Goal: Use online tool/utility: Use online tool/utility

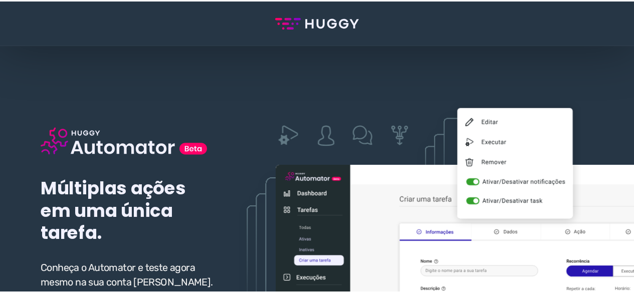
scroll to position [100, 0]
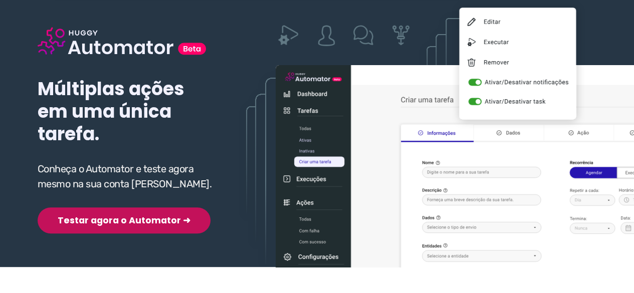
click at [107, 203] on div "Múltiplas ações em uma única tarefa. Conheça o Automator e teste agora mesmo na…" at bounding box center [127, 114] width 178 height 239
click at [102, 224] on button "Testar agora o Automator ➜" at bounding box center [124, 221] width 173 height 26
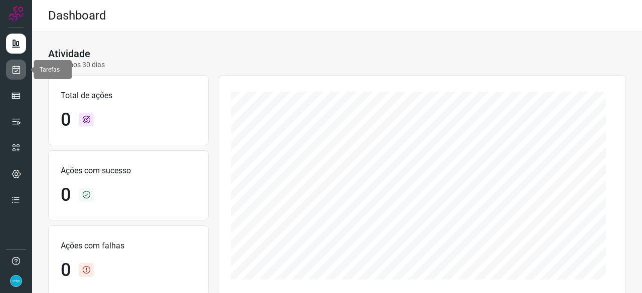
click at [17, 66] on icon at bounding box center [16, 70] width 11 height 10
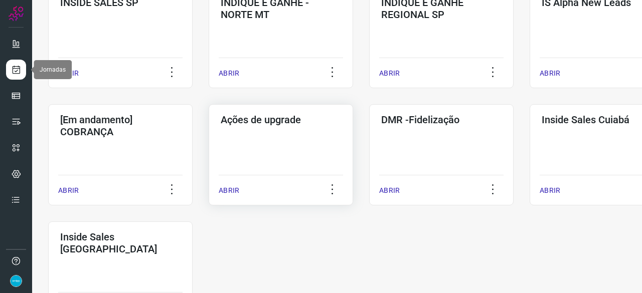
scroll to position [451, 0]
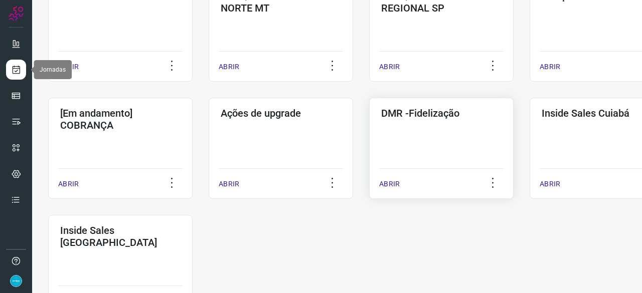
click at [388, 181] on p "ABRIR" at bounding box center [389, 184] width 21 height 11
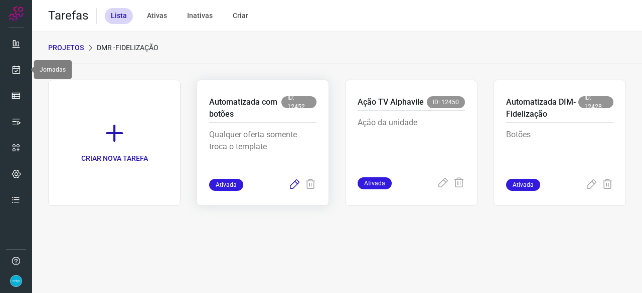
click at [294, 183] on icon at bounding box center [294, 185] width 12 height 12
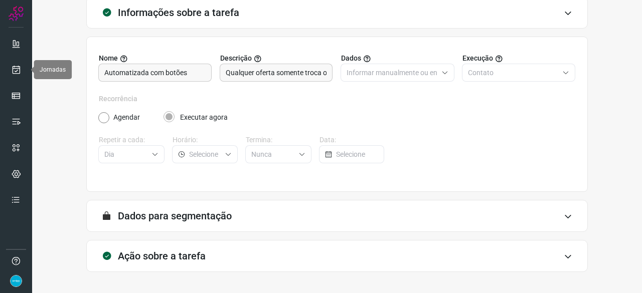
scroll to position [98, 0]
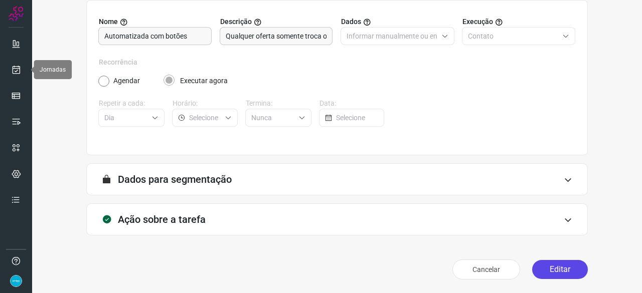
click at [554, 269] on button "Editar" at bounding box center [560, 269] width 56 height 19
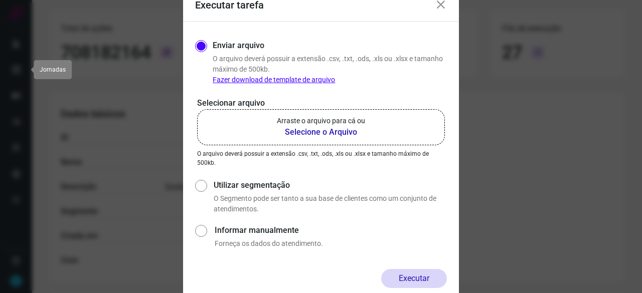
click at [296, 131] on b "Selecione o Arquivo" at bounding box center [321, 132] width 88 height 12
click at [0, 0] on input "Arraste o arquivo para cá ou Selecione o Arquivo" at bounding box center [0, 0] width 0 height 0
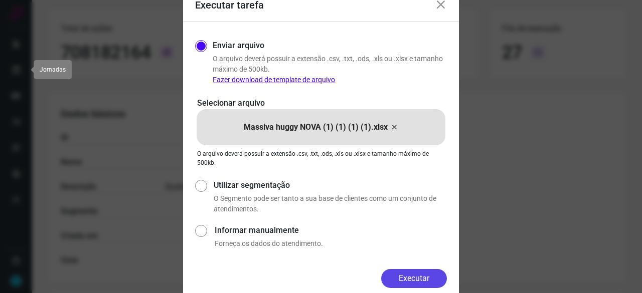
click at [403, 276] on button "Executar" at bounding box center [414, 278] width 66 height 19
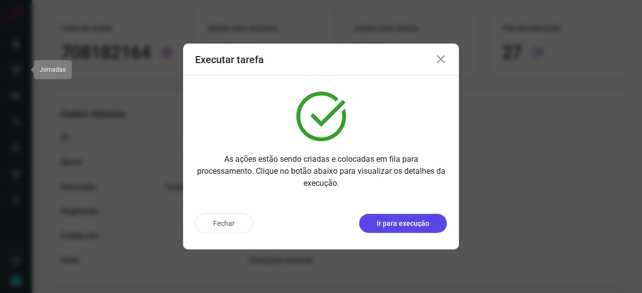
click at [412, 222] on p "Ir para execução" at bounding box center [403, 224] width 53 height 11
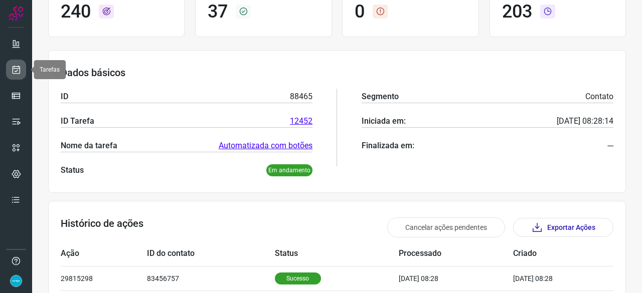
click at [18, 66] on icon at bounding box center [16, 70] width 11 height 10
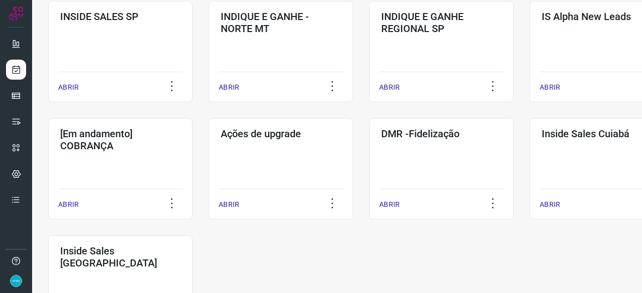
scroll to position [431, 0]
click at [394, 199] on div "ABRIR" at bounding box center [441, 201] width 124 height 25
click at [390, 205] on p "ABRIR" at bounding box center [389, 204] width 21 height 11
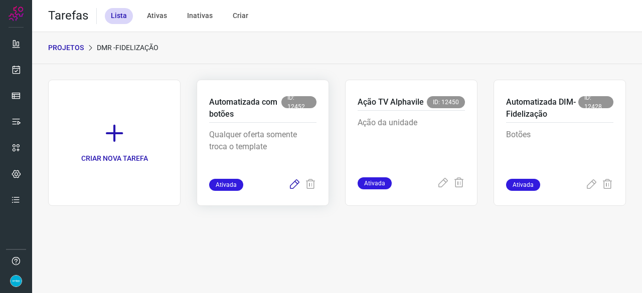
click at [296, 183] on icon at bounding box center [294, 185] width 12 height 12
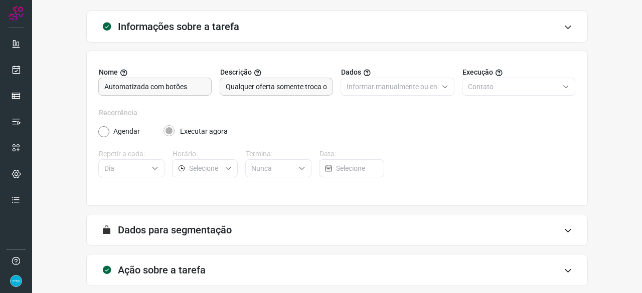
scroll to position [98, 0]
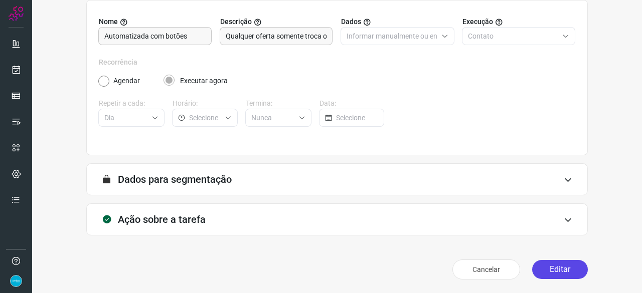
click at [570, 270] on button "Editar" at bounding box center [560, 269] width 56 height 19
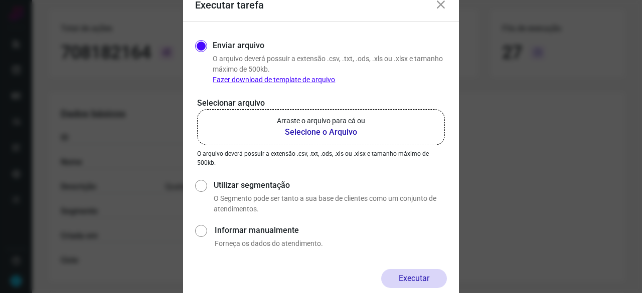
click at [328, 130] on b "Selecione o Arquivo" at bounding box center [321, 132] width 88 height 12
click at [0, 0] on input "Arraste o arquivo para cá ou Selecione o Arquivo" at bounding box center [0, 0] width 0 height 0
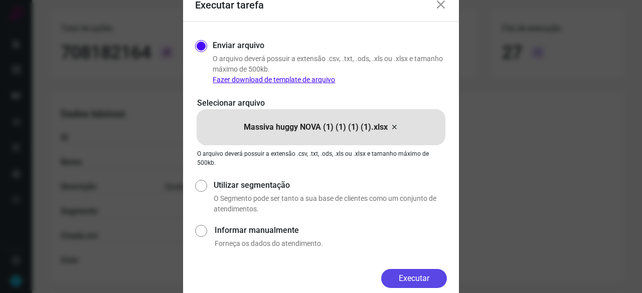
click at [432, 275] on button "Executar" at bounding box center [414, 278] width 66 height 19
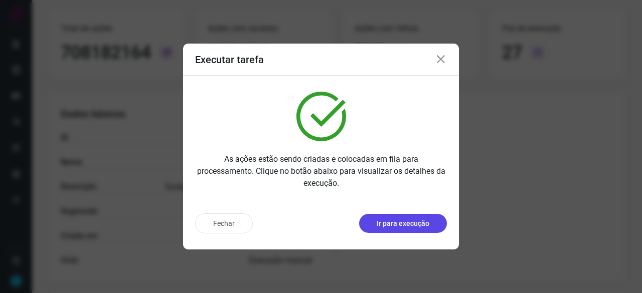
click at [415, 226] on p "Ir para execução" at bounding box center [403, 224] width 53 height 11
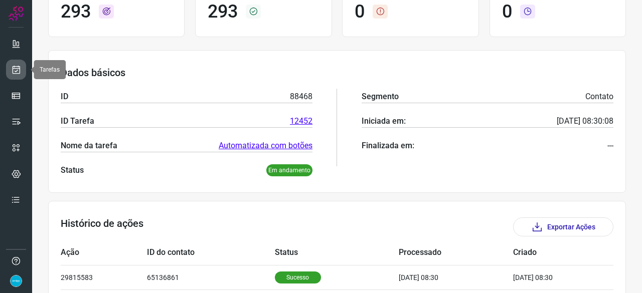
click at [15, 63] on link at bounding box center [16, 70] width 20 height 20
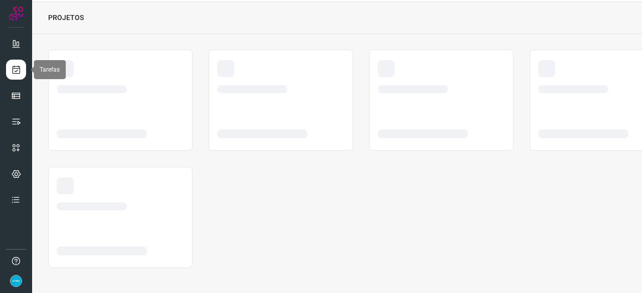
scroll to position [30, 0]
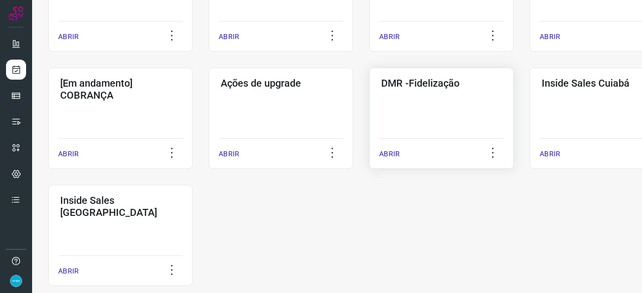
click at [392, 152] on p "ABRIR" at bounding box center [389, 154] width 21 height 11
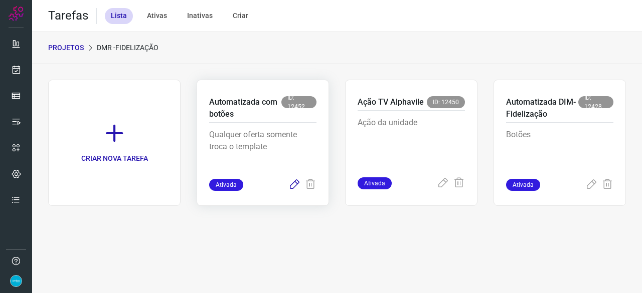
click at [294, 185] on icon at bounding box center [294, 185] width 12 height 12
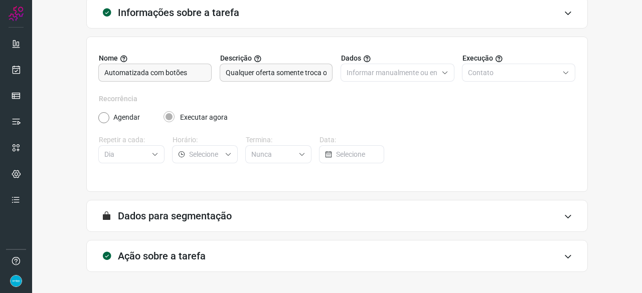
scroll to position [98, 0]
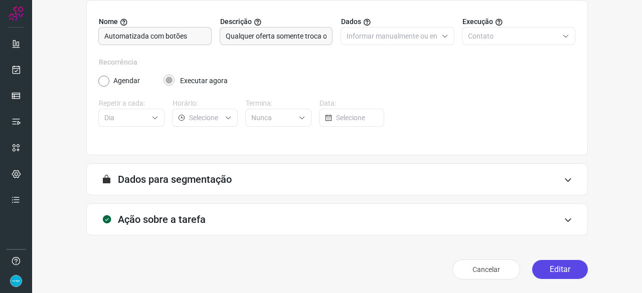
click at [538, 268] on button "Editar" at bounding box center [560, 269] width 56 height 19
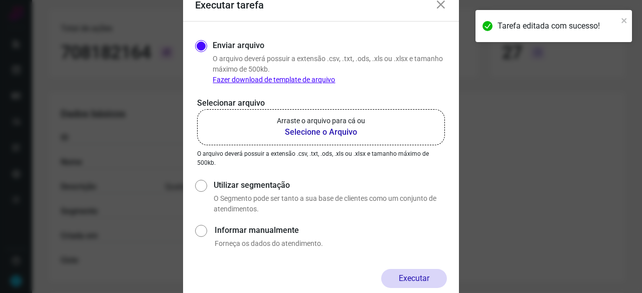
click at [317, 133] on b "Selecione o Arquivo" at bounding box center [321, 132] width 88 height 12
click at [0, 0] on input "Arraste o arquivo para cá ou Selecione o Arquivo" at bounding box center [0, 0] width 0 height 0
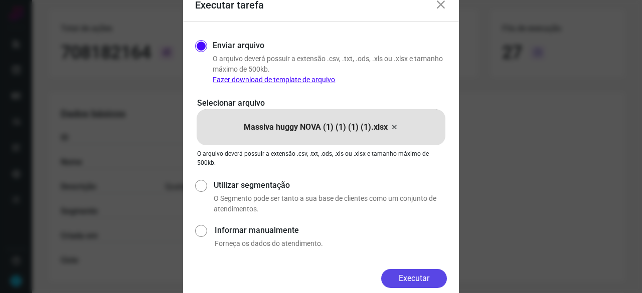
click at [422, 277] on button "Executar" at bounding box center [414, 278] width 66 height 19
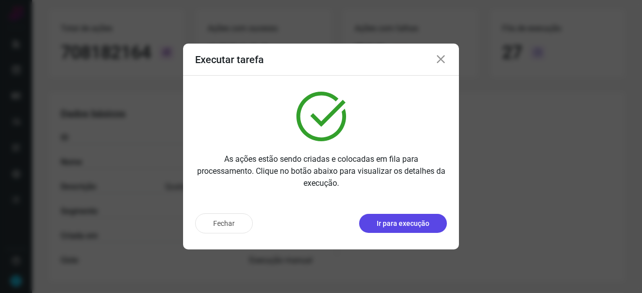
click at [397, 229] on p "Ir para execução" at bounding box center [403, 224] width 53 height 11
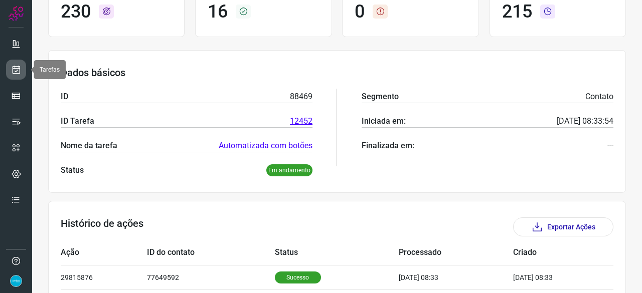
click at [18, 70] on icon at bounding box center [16, 70] width 11 height 10
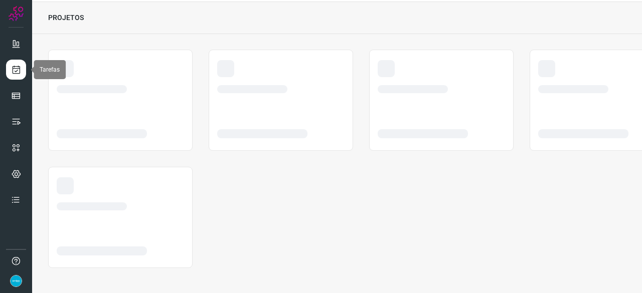
scroll to position [30, 0]
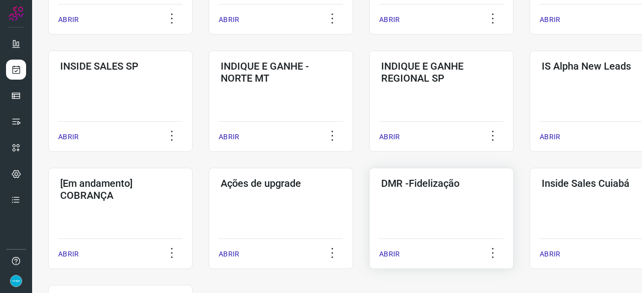
click at [386, 258] on p "ABRIR" at bounding box center [389, 254] width 21 height 11
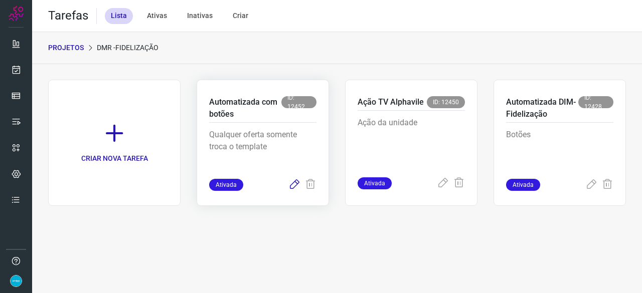
click at [296, 181] on icon at bounding box center [294, 185] width 12 height 12
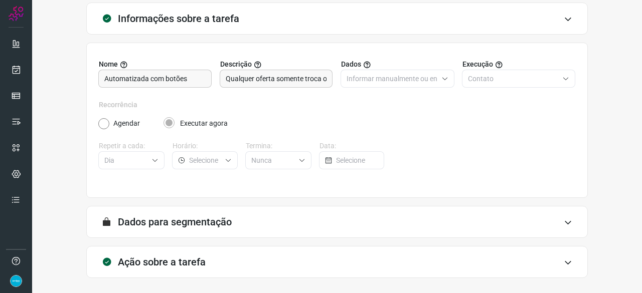
scroll to position [98, 0]
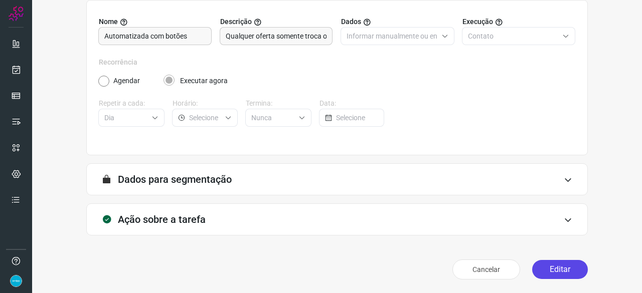
click at [548, 274] on button "Editar" at bounding box center [560, 269] width 56 height 19
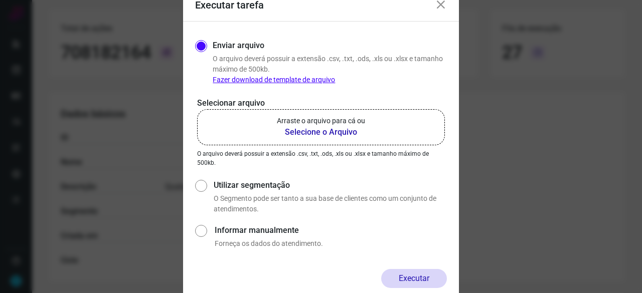
click at [317, 131] on b "Selecione o Arquivo" at bounding box center [321, 132] width 88 height 12
click at [0, 0] on input "Arraste o arquivo para cá ou Selecione o Arquivo" at bounding box center [0, 0] width 0 height 0
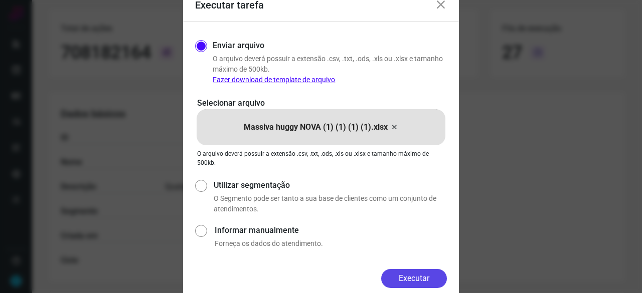
click at [419, 274] on button "Executar" at bounding box center [414, 278] width 66 height 19
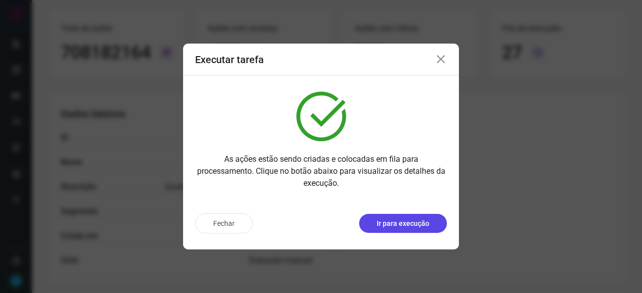
click at [392, 219] on p "Ir para execução" at bounding box center [403, 224] width 53 height 11
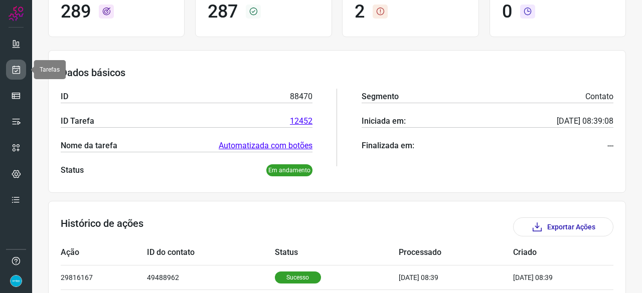
click at [14, 68] on icon at bounding box center [16, 70] width 11 height 10
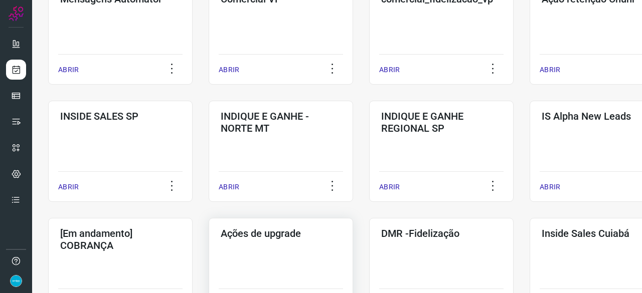
scroll to position [481, 0]
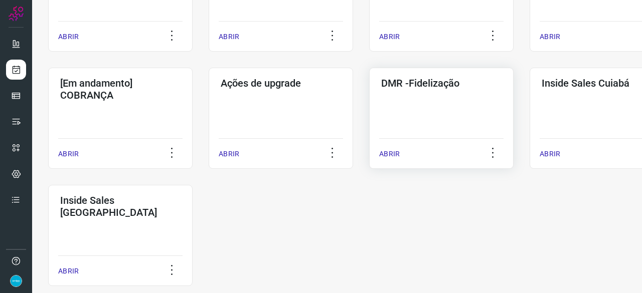
click at [393, 151] on p "ABRIR" at bounding box center [389, 154] width 21 height 11
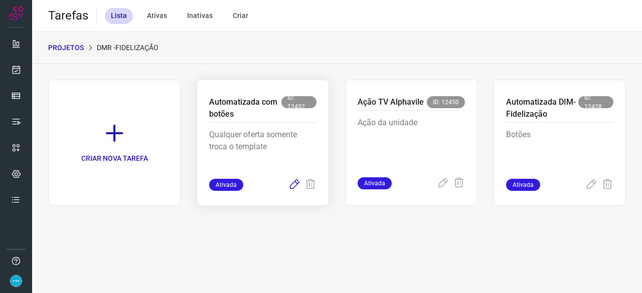
click at [291, 187] on icon at bounding box center [294, 185] width 12 height 12
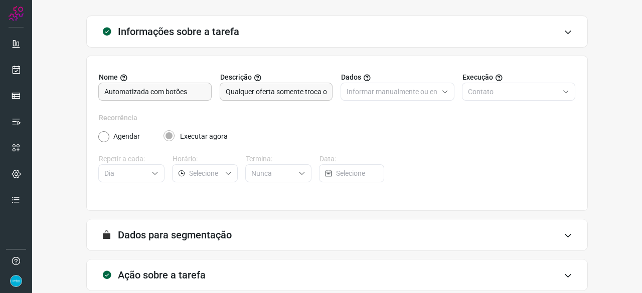
scroll to position [98, 0]
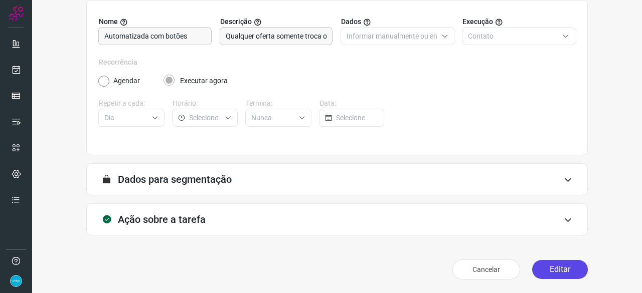
click at [547, 272] on button "Editar" at bounding box center [560, 269] width 56 height 19
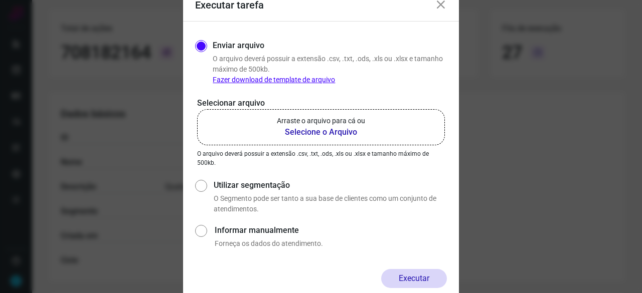
click at [312, 130] on b "Selecione o Arquivo" at bounding box center [321, 132] width 88 height 12
click at [0, 0] on input "Arraste o arquivo para cá ou Selecione o Arquivo" at bounding box center [0, 0] width 0 height 0
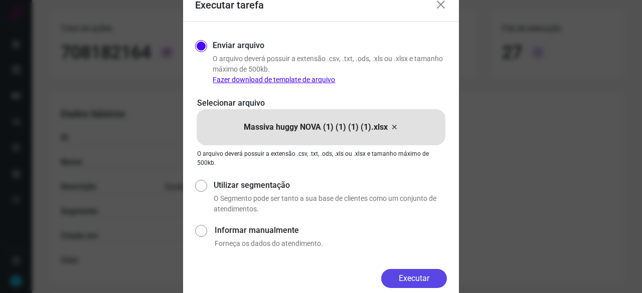
click at [424, 273] on button "Executar" at bounding box center [414, 278] width 66 height 19
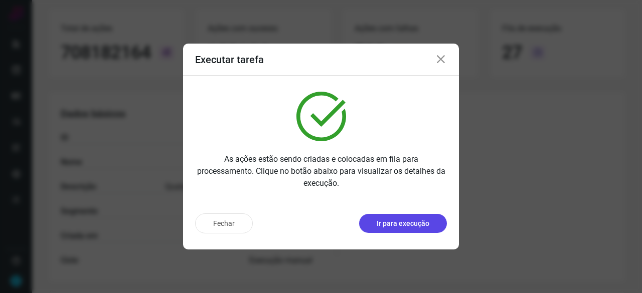
click at [400, 222] on p "Ir para execução" at bounding box center [403, 224] width 53 height 11
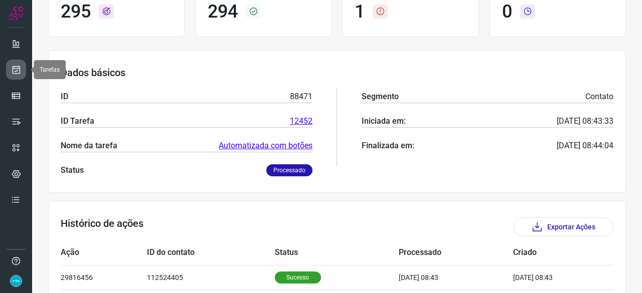
click at [18, 69] on icon at bounding box center [16, 70] width 11 height 10
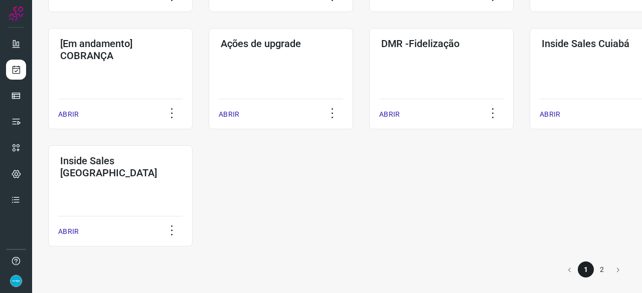
scroll to position [523, 0]
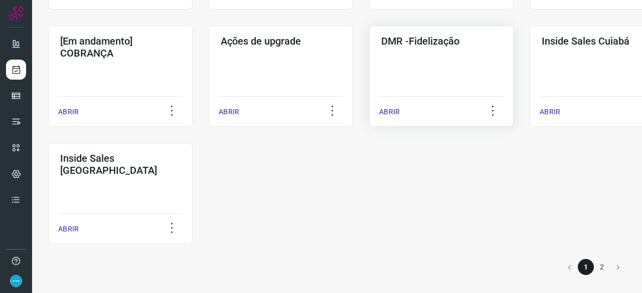
click at [395, 114] on p "ABRIR" at bounding box center [389, 112] width 21 height 11
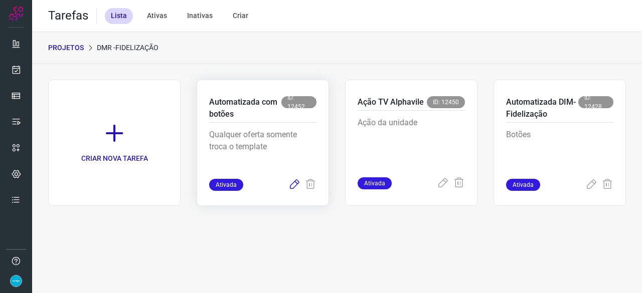
click at [294, 184] on icon at bounding box center [294, 185] width 12 height 12
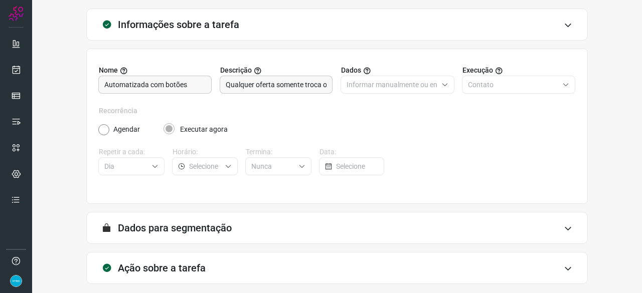
scroll to position [98, 0]
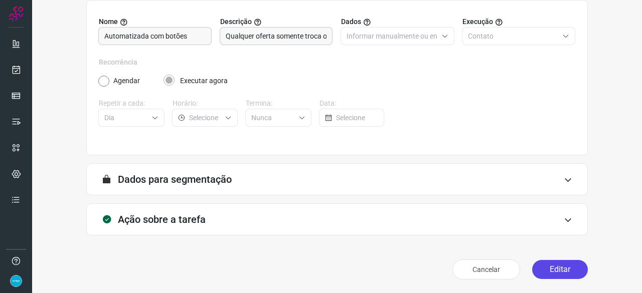
click at [545, 265] on button "Editar" at bounding box center [560, 269] width 56 height 19
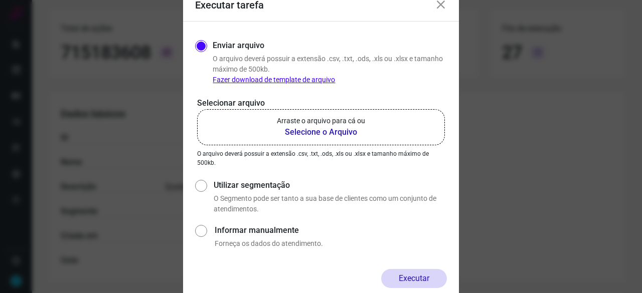
click at [303, 130] on b "Selecione o Arquivo" at bounding box center [321, 132] width 88 height 12
click at [0, 0] on input "Arraste o arquivo para cá ou Selecione o Arquivo" at bounding box center [0, 0] width 0 height 0
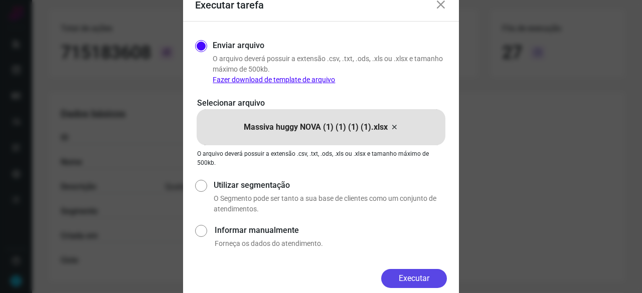
click at [415, 277] on button "Executar" at bounding box center [414, 278] width 66 height 19
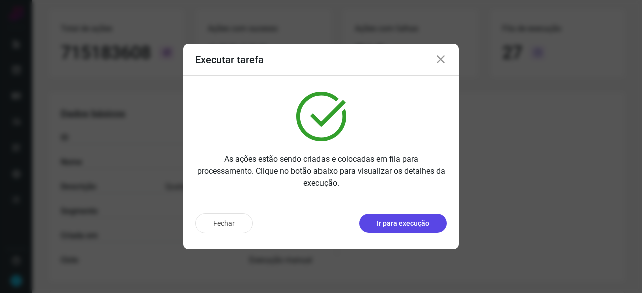
click at [411, 228] on p "Ir para execução" at bounding box center [403, 224] width 53 height 11
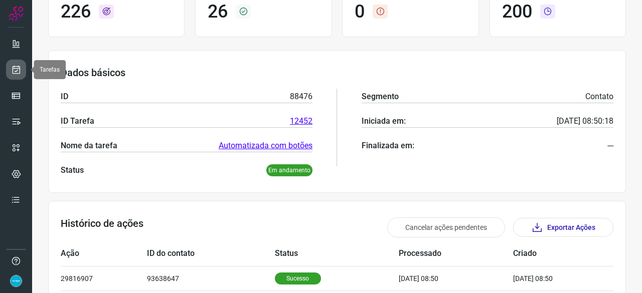
click at [17, 69] on icon at bounding box center [16, 70] width 11 height 10
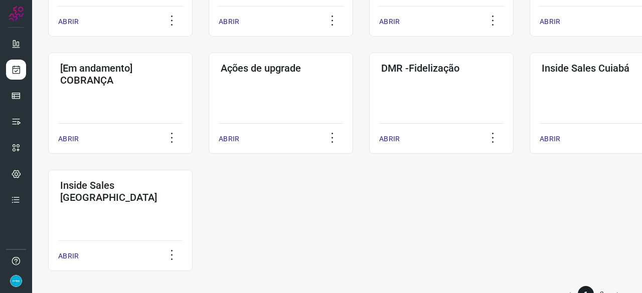
scroll to position [523, 0]
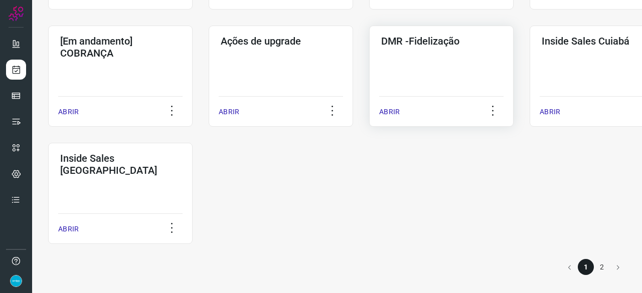
click at [386, 112] on p "ABRIR" at bounding box center [389, 112] width 21 height 11
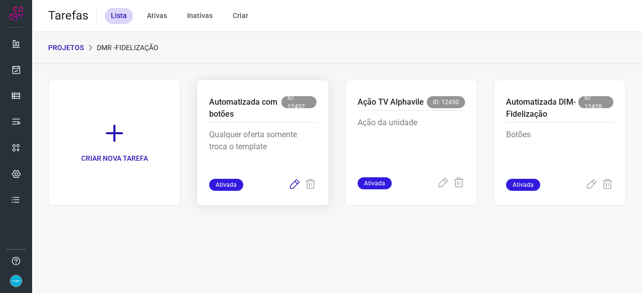
click at [293, 183] on icon at bounding box center [294, 185] width 12 height 12
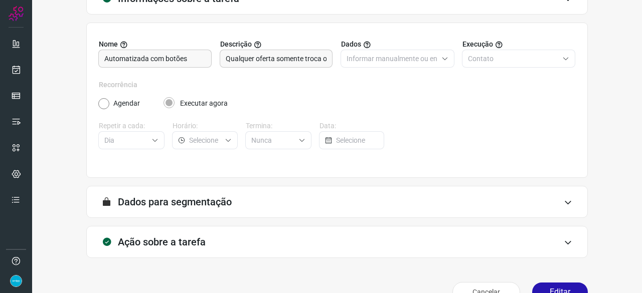
scroll to position [98, 0]
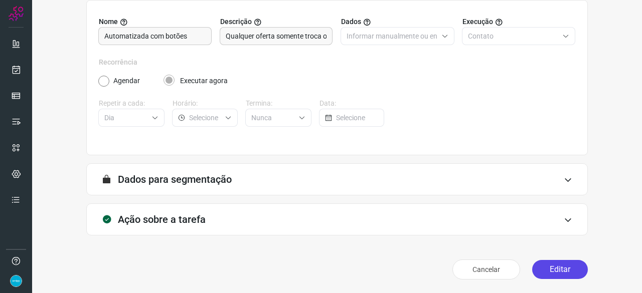
click at [553, 264] on button "Editar" at bounding box center [560, 269] width 56 height 19
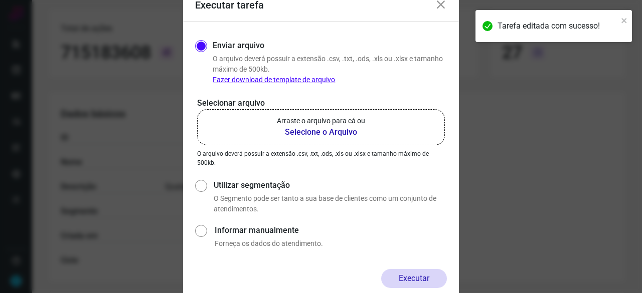
click at [301, 132] on b "Selecione o Arquivo" at bounding box center [321, 132] width 88 height 12
click at [0, 0] on input "Arraste o arquivo para cá ou Selecione o Arquivo" at bounding box center [0, 0] width 0 height 0
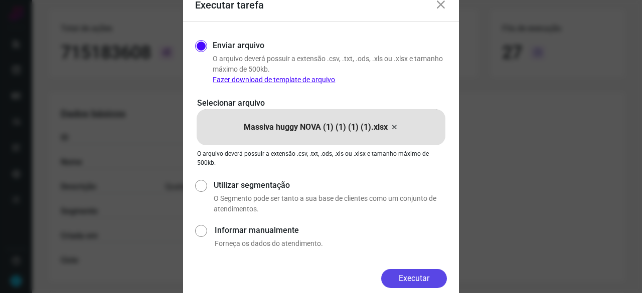
click at [443, 274] on button "Executar" at bounding box center [414, 278] width 66 height 19
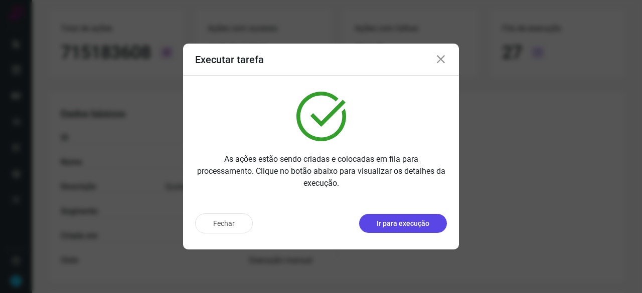
click at [392, 221] on p "Ir para execução" at bounding box center [403, 224] width 53 height 11
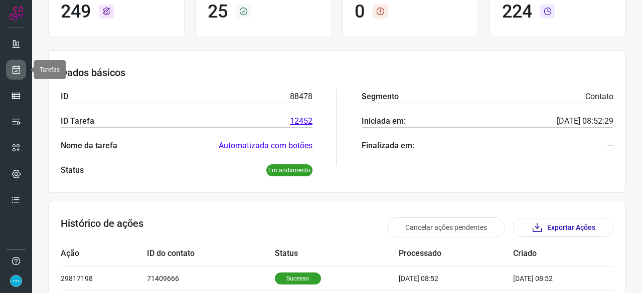
click at [15, 71] on icon at bounding box center [16, 70] width 11 height 10
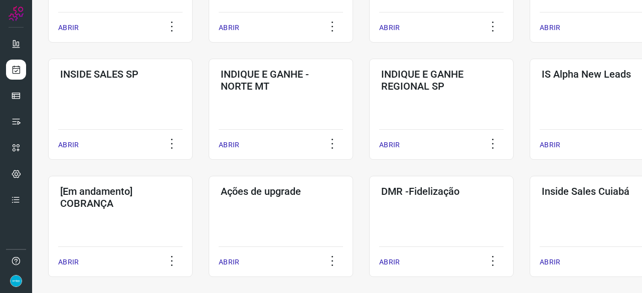
scroll to position [431, 0]
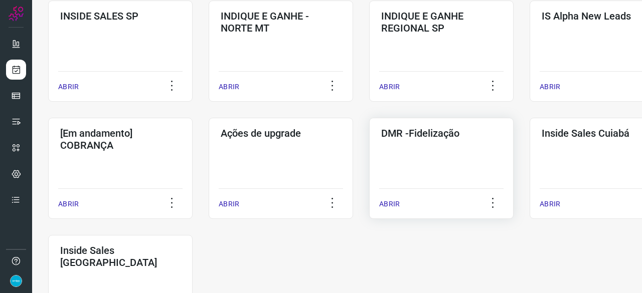
click at [392, 206] on p "ABRIR" at bounding box center [389, 204] width 21 height 11
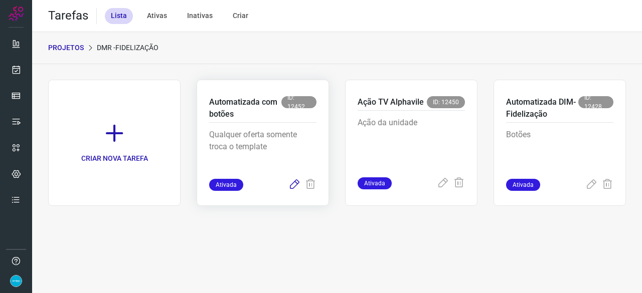
click at [294, 188] on icon at bounding box center [294, 185] width 12 height 12
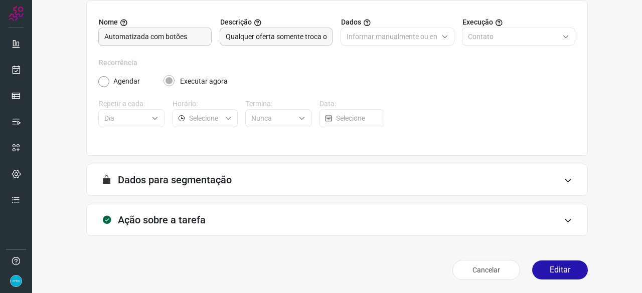
scroll to position [98, 0]
click at [559, 264] on button "Editar" at bounding box center [560, 269] width 56 height 19
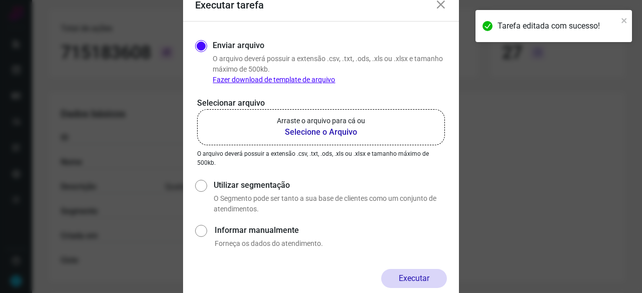
click at [299, 132] on b "Selecione o Arquivo" at bounding box center [321, 132] width 88 height 12
click at [0, 0] on input "Arraste o arquivo para cá ou Selecione o Arquivo" at bounding box center [0, 0] width 0 height 0
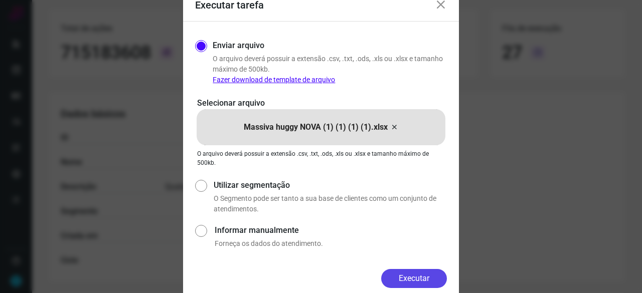
click at [422, 272] on button "Executar" at bounding box center [414, 278] width 66 height 19
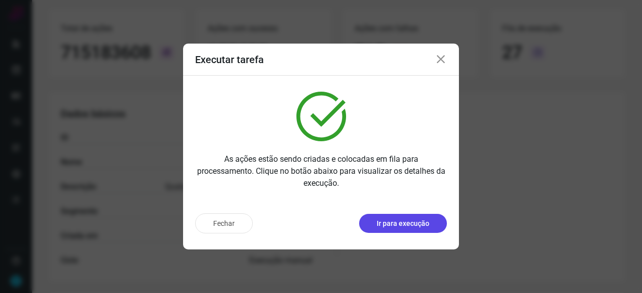
click at [384, 224] on p "Ir para execução" at bounding box center [403, 224] width 53 height 11
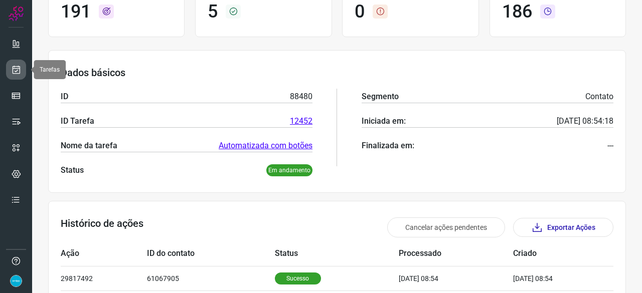
click at [19, 72] on icon at bounding box center [16, 70] width 11 height 10
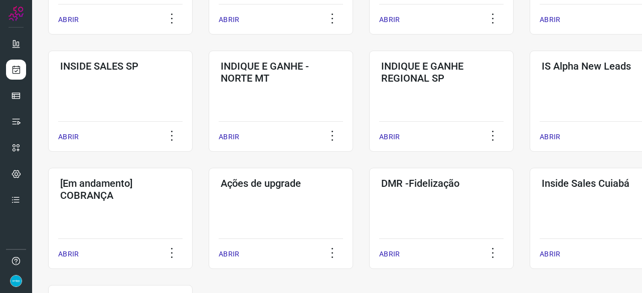
scroll to position [523, 0]
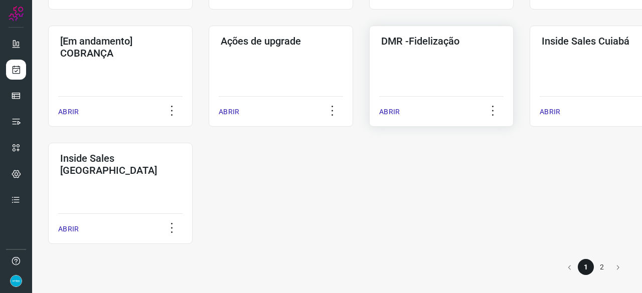
click at [394, 110] on p "ABRIR" at bounding box center [389, 112] width 21 height 11
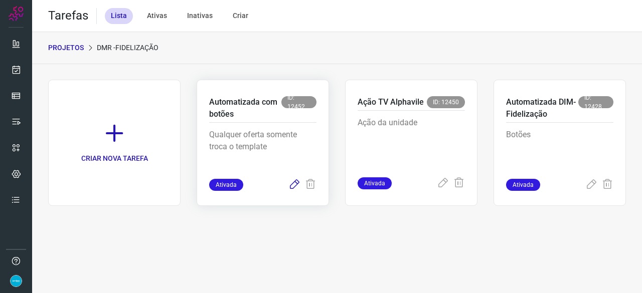
click at [293, 187] on icon at bounding box center [294, 185] width 12 height 12
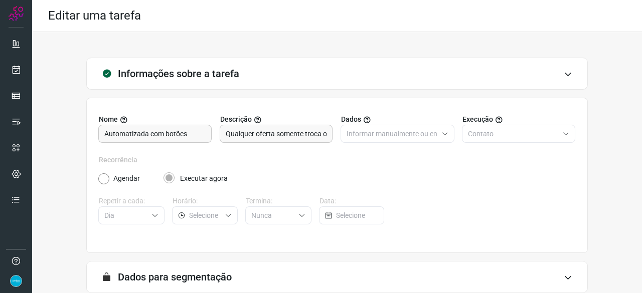
scroll to position [98, 0]
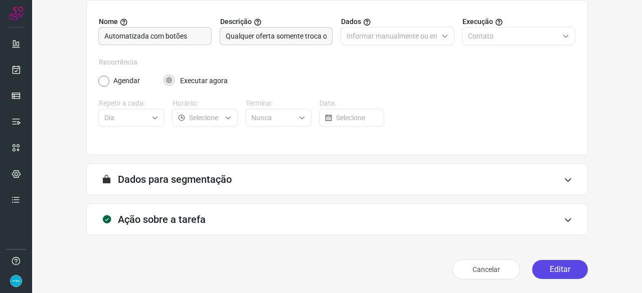
click at [555, 266] on button "Editar" at bounding box center [560, 269] width 56 height 19
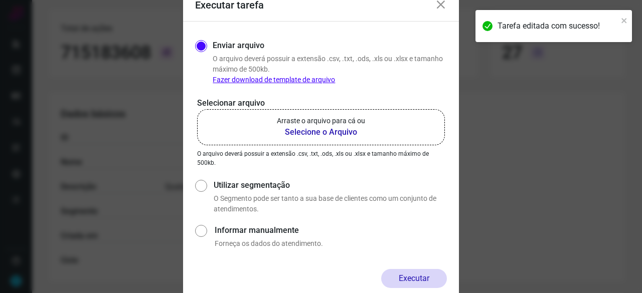
click at [300, 132] on b "Selecione o Arquivo" at bounding box center [321, 132] width 88 height 12
click at [0, 0] on input "Arraste o arquivo para cá ou Selecione o Arquivo" at bounding box center [0, 0] width 0 height 0
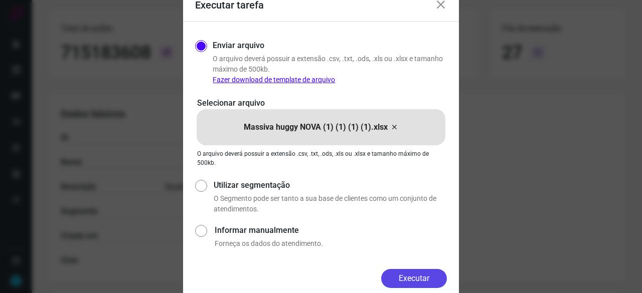
click at [428, 278] on button "Executar" at bounding box center [414, 278] width 66 height 19
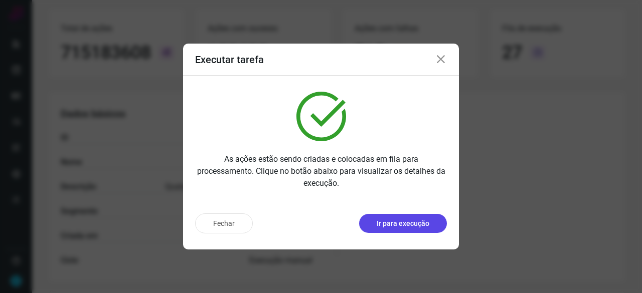
click at [400, 223] on p "Ir para execução" at bounding box center [403, 224] width 53 height 11
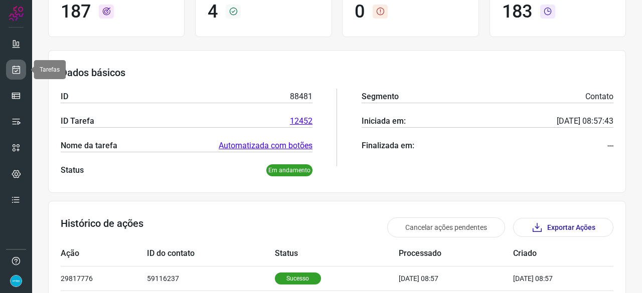
click at [17, 66] on icon at bounding box center [16, 70] width 11 height 10
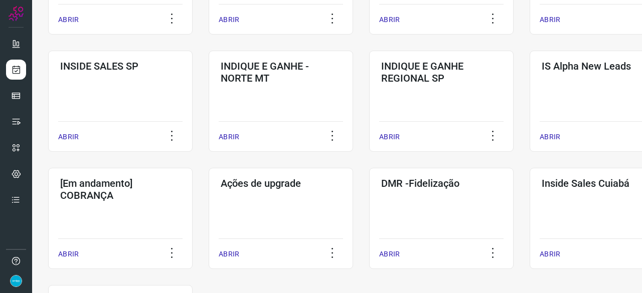
scroll to position [481, 0]
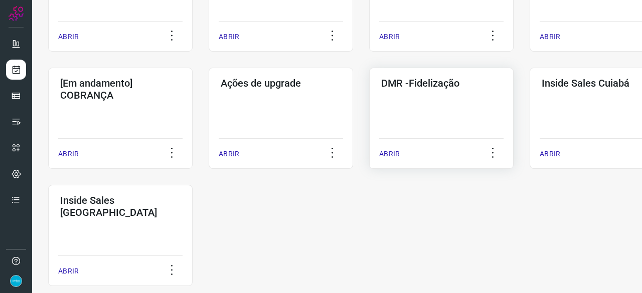
click at [387, 152] on p "ABRIR" at bounding box center [389, 154] width 21 height 11
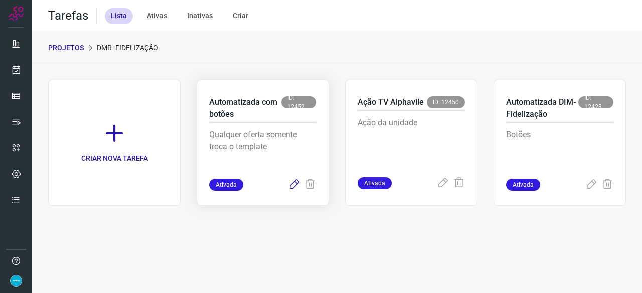
click at [295, 183] on icon at bounding box center [294, 185] width 12 height 12
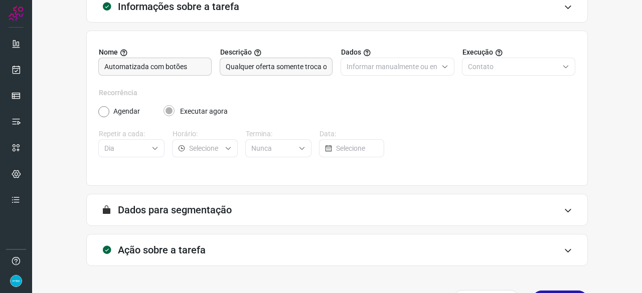
scroll to position [98, 0]
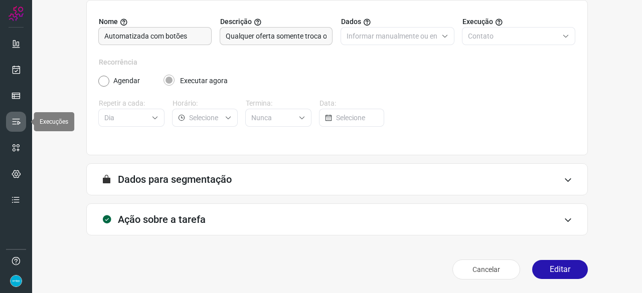
click at [18, 119] on icon at bounding box center [16, 122] width 10 height 10
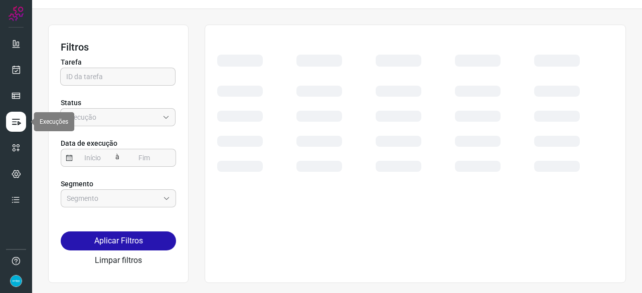
scroll to position [23, 0]
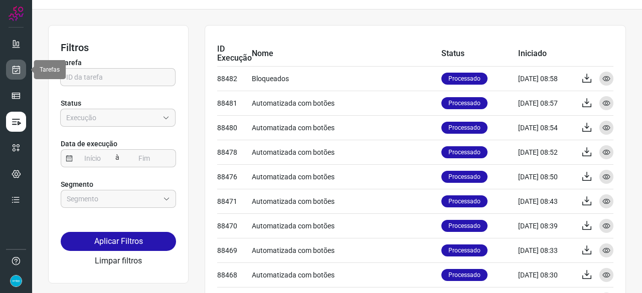
click at [18, 66] on icon at bounding box center [16, 70] width 11 height 10
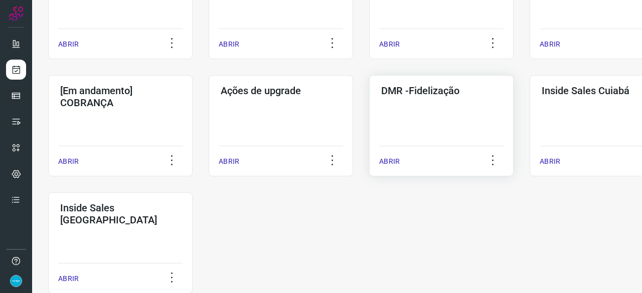
click at [389, 159] on p "ABRIR" at bounding box center [389, 161] width 21 height 11
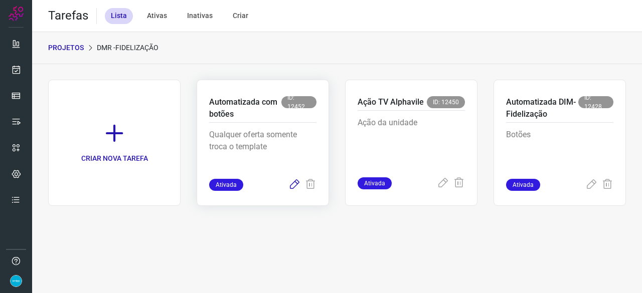
click at [296, 182] on icon at bounding box center [294, 185] width 12 height 12
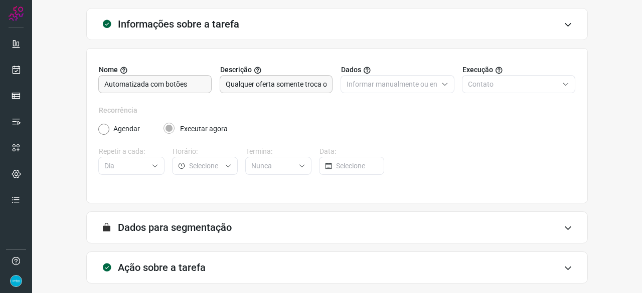
scroll to position [98, 0]
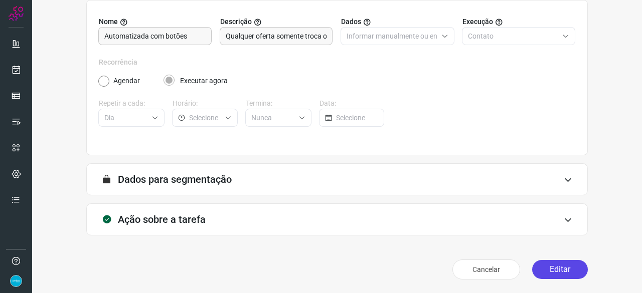
click at [562, 268] on button "Editar" at bounding box center [560, 269] width 56 height 19
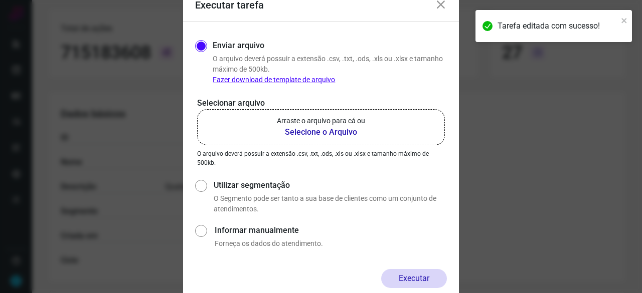
click at [316, 131] on b "Selecione o Arquivo" at bounding box center [321, 132] width 88 height 12
click at [0, 0] on input "Arraste o arquivo para cá ou Selecione o Arquivo" at bounding box center [0, 0] width 0 height 0
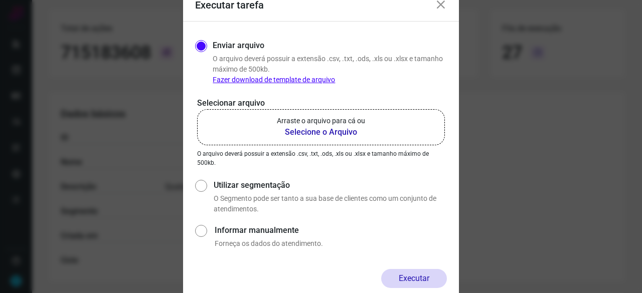
click at [308, 133] on b "Selecione o Arquivo" at bounding box center [321, 132] width 88 height 12
click at [0, 0] on input "Arraste o arquivo para cá ou Selecione o Arquivo" at bounding box center [0, 0] width 0 height 0
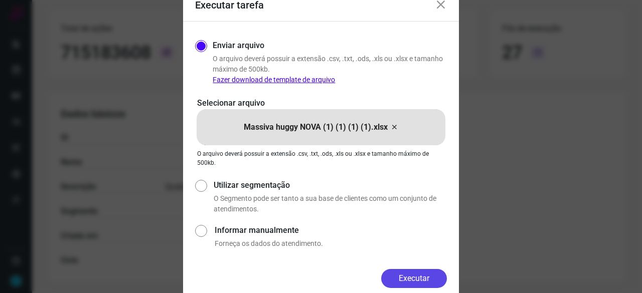
click at [429, 275] on button "Executar" at bounding box center [414, 278] width 66 height 19
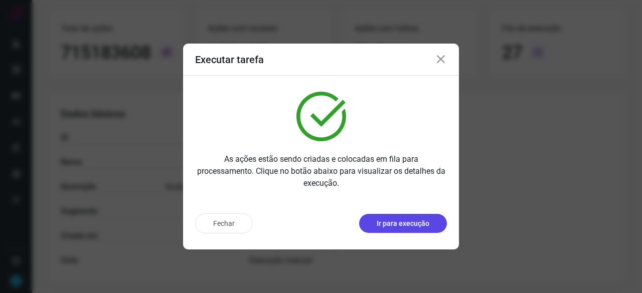
click at [422, 228] on p "Ir para execução" at bounding box center [403, 224] width 53 height 11
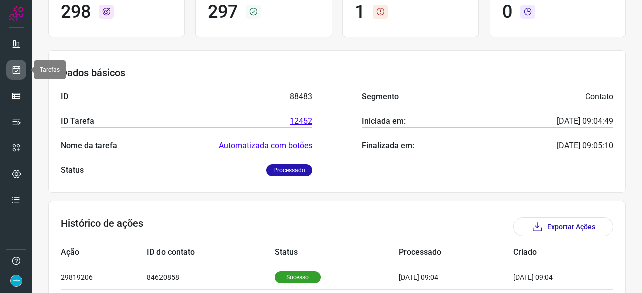
click at [19, 66] on icon at bounding box center [16, 70] width 11 height 10
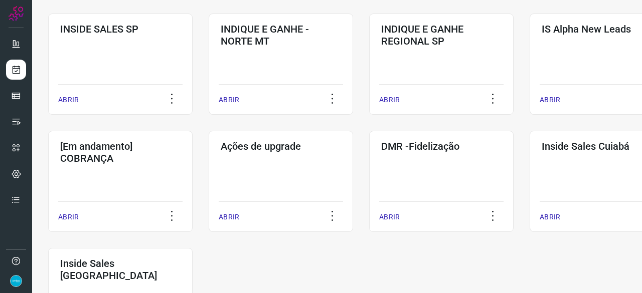
scroll to position [481, 0]
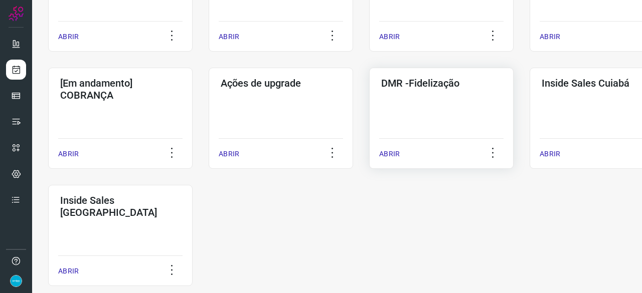
click at [391, 156] on p "ABRIR" at bounding box center [389, 154] width 21 height 11
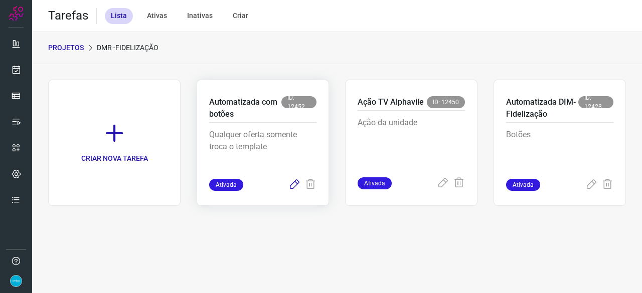
click at [296, 183] on icon at bounding box center [294, 185] width 12 height 12
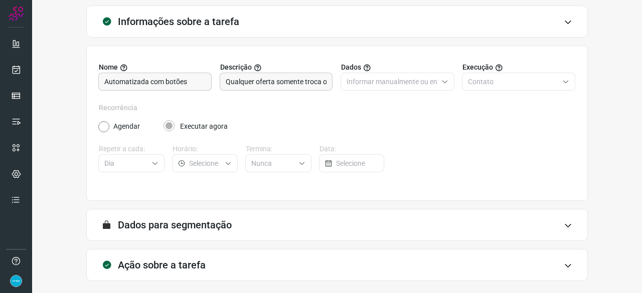
scroll to position [98, 0]
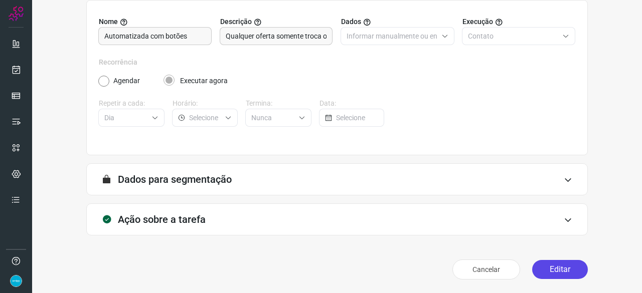
click at [549, 267] on button "Editar" at bounding box center [560, 269] width 56 height 19
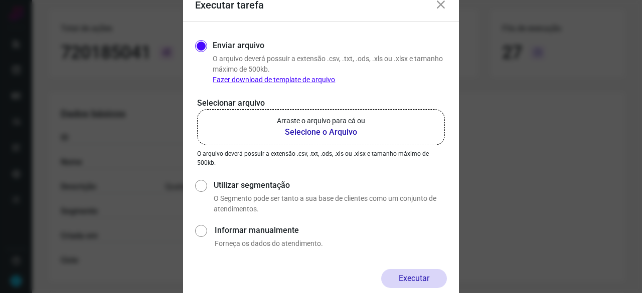
click at [320, 132] on b "Selecione o Arquivo" at bounding box center [321, 132] width 88 height 12
click at [0, 0] on input "Arraste o arquivo para cá ou Selecione o Arquivo" at bounding box center [0, 0] width 0 height 0
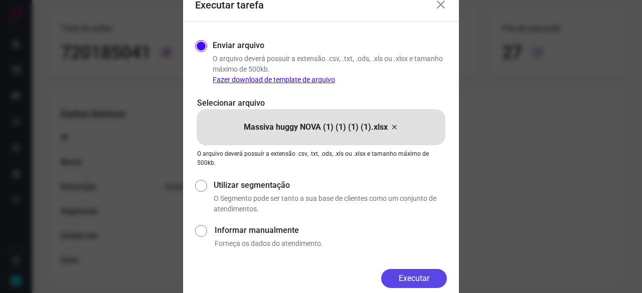
click at [429, 277] on button "Executar" at bounding box center [414, 278] width 66 height 19
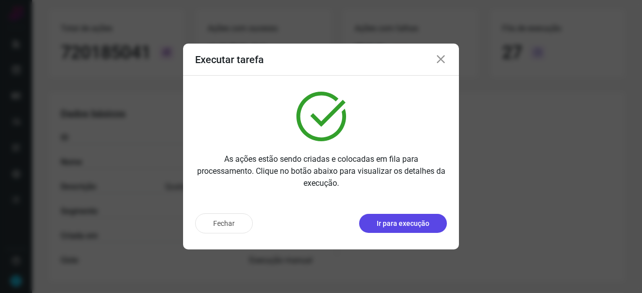
click at [394, 224] on p "Ir para execução" at bounding box center [403, 224] width 53 height 11
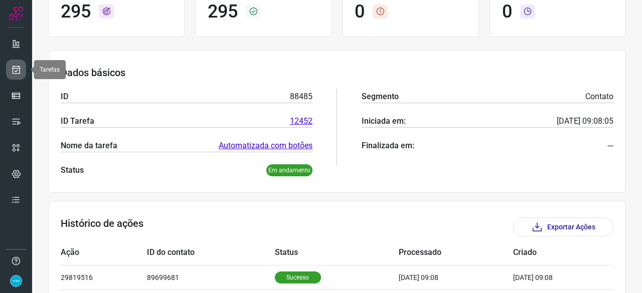
click at [22, 72] on link at bounding box center [16, 70] width 20 height 20
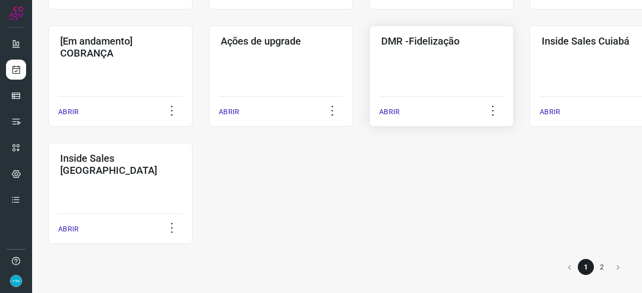
click at [386, 111] on p "ABRIR" at bounding box center [389, 112] width 21 height 11
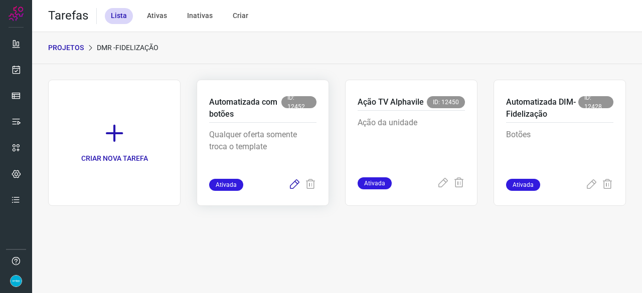
click at [293, 184] on icon at bounding box center [294, 185] width 12 height 12
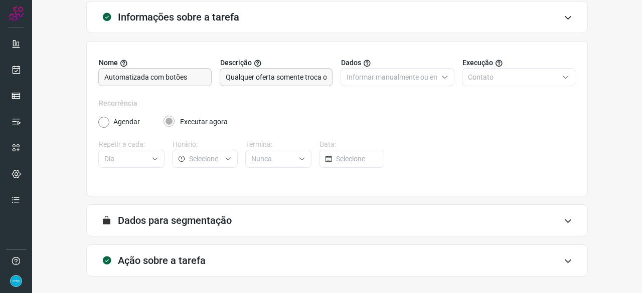
scroll to position [98, 0]
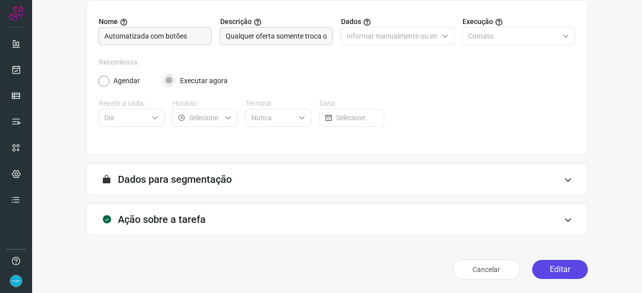
click at [555, 268] on button "Editar" at bounding box center [560, 269] width 56 height 19
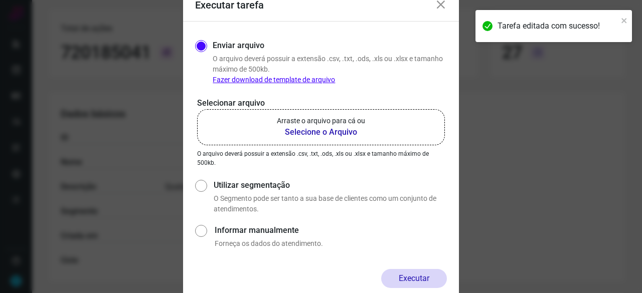
click at [298, 131] on b "Selecione o Arquivo" at bounding box center [321, 132] width 88 height 12
click at [0, 0] on input "Arraste o arquivo para cá ou Selecione o Arquivo" at bounding box center [0, 0] width 0 height 0
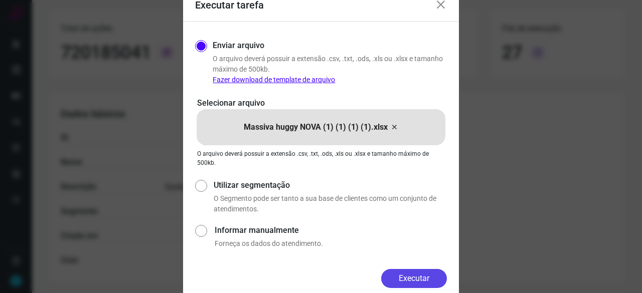
click at [442, 278] on button "Executar" at bounding box center [414, 278] width 66 height 19
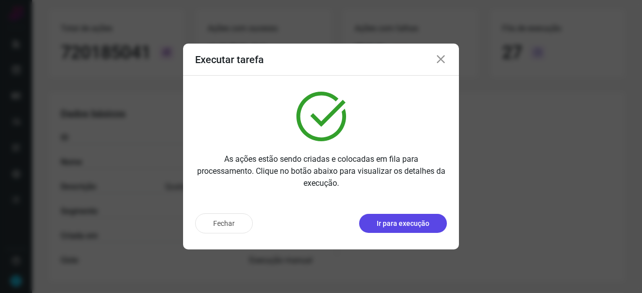
click at [401, 227] on p "Ir para execução" at bounding box center [403, 224] width 53 height 11
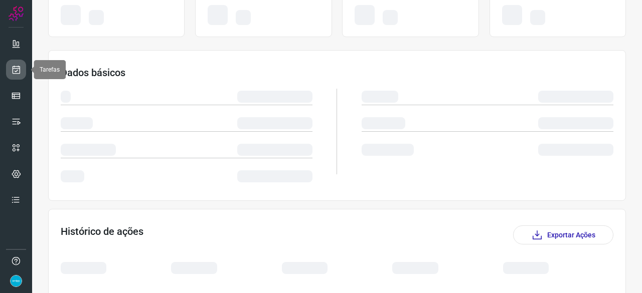
click at [16, 66] on icon at bounding box center [16, 70] width 11 height 10
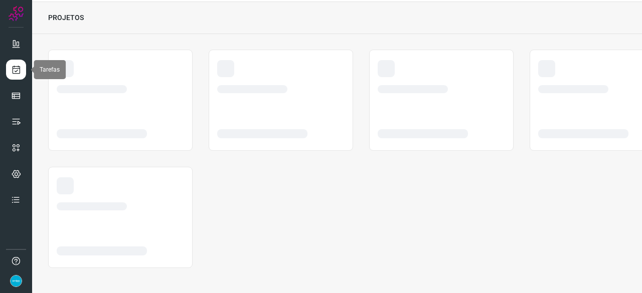
scroll to position [30, 0]
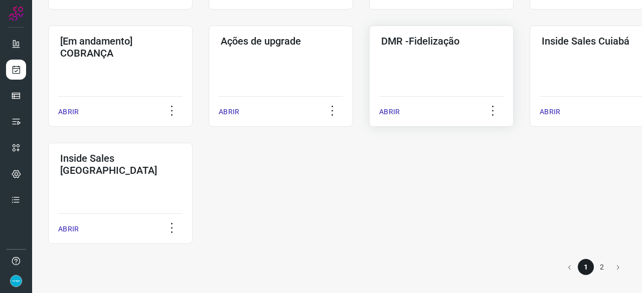
click at [394, 110] on p "ABRIR" at bounding box center [389, 112] width 21 height 11
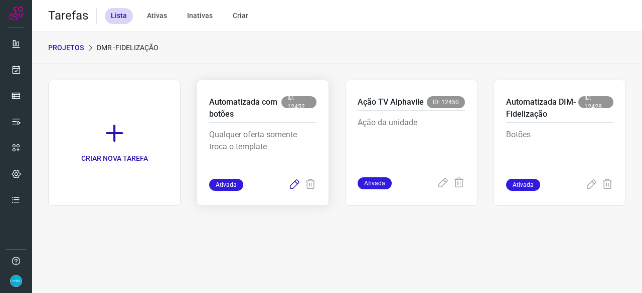
click at [292, 183] on icon at bounding box center [294, 185] width 12 height 12
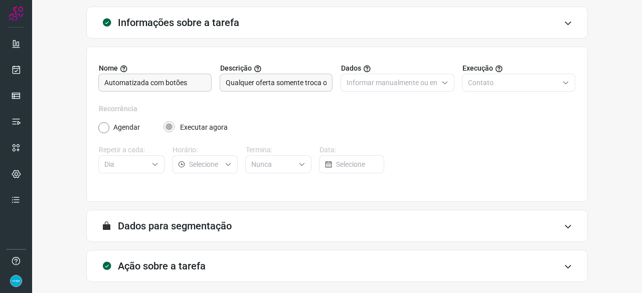
scroll to position [98, 0]
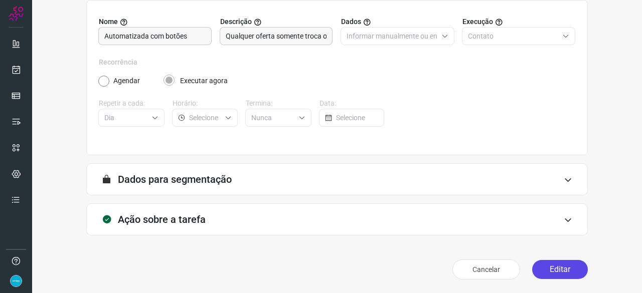
click at [539, 267] on button "Editar" at bounding box center [560, 269] width 56 height 19
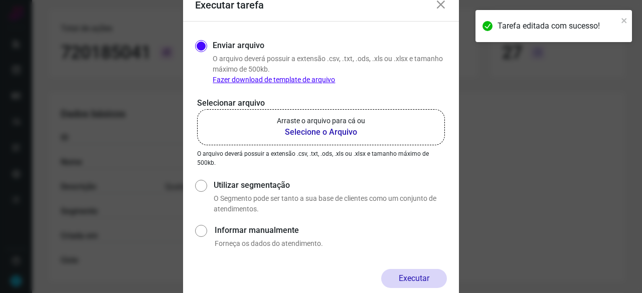
click at [300, 133] on b "Selecione o Arquivo" at bounding box center [321, 132] width 88 height 12
click at [0, 0] on input "Arraste o arquivo para cá ou Selecione o Arquivo" at bounding box center [0, 0] width 0 height 0
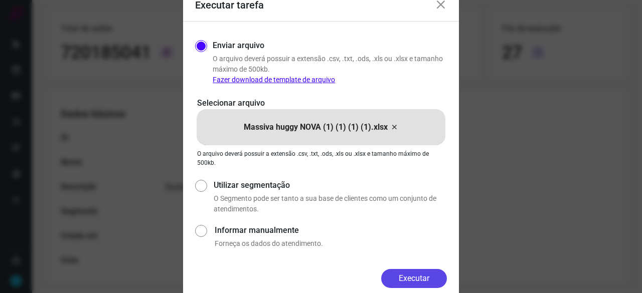
click at [430, 278] on button "Executar" at bounding box center [414, 278] width 66 height 19
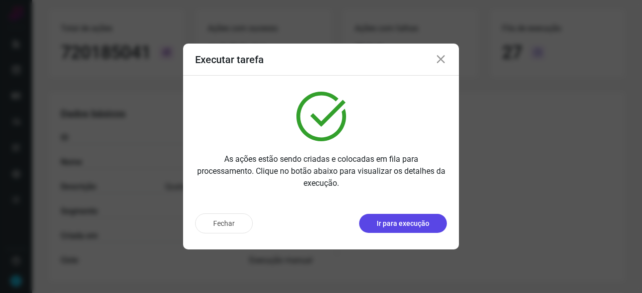
click at [404, 225] on p "Ir para execução" at bounding box center [403, 224] width 53 height 11
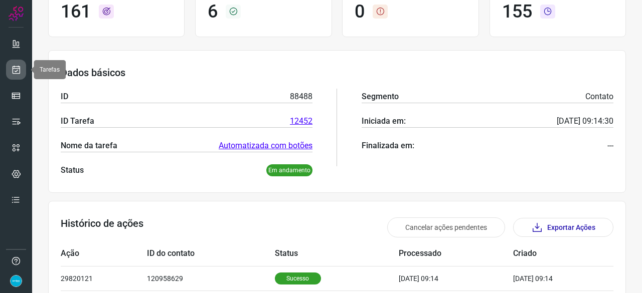
click at [23, 65] on link at bounding box center [16, 70] width 20 height 20
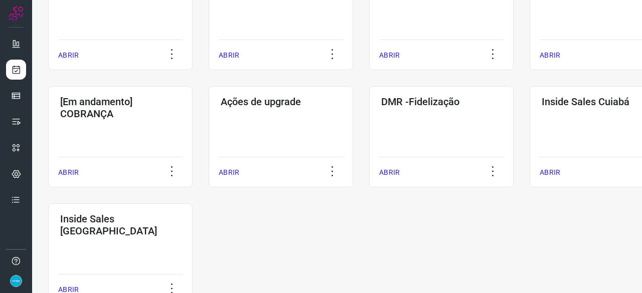
scroll to position [523, 0]
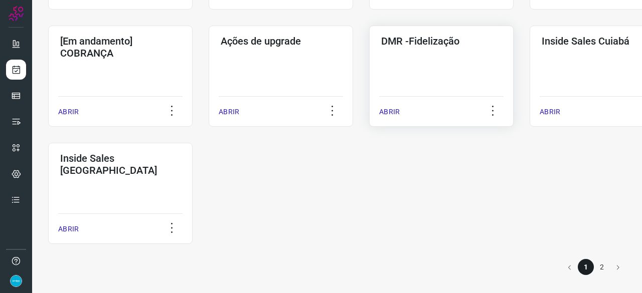
click at [385, 110] on p "ABRIR" at bounding box center [389, 112] width 21 height 11
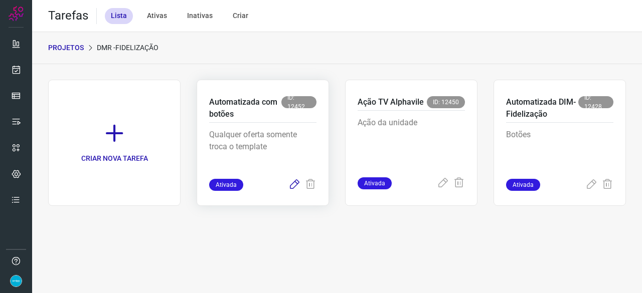
click at [295, 184] on icon at bounding box center [294, 185] width 12 height 12
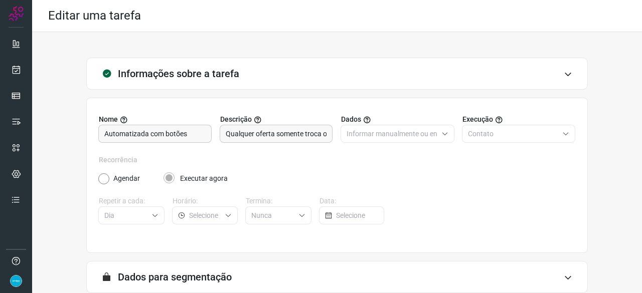
scroll to position [98, 0]
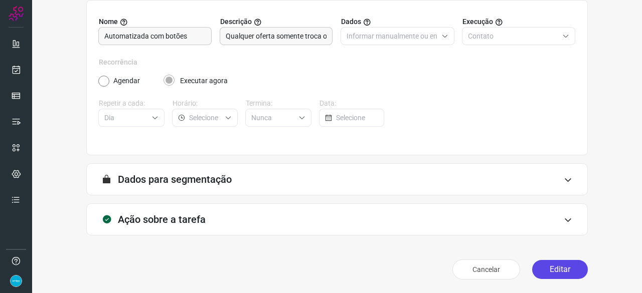
click at [568, 268] on button "Editar" at bounding box center [560, 269] width 56 height 19
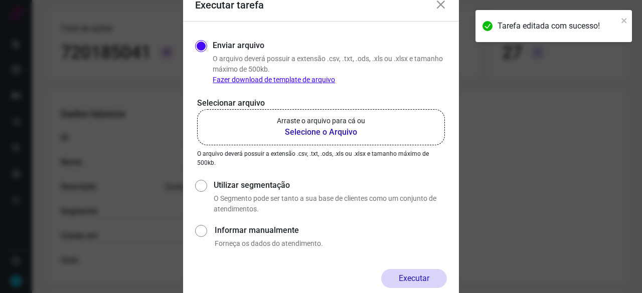
click at [342, 132] on b "Selecione o Arquivo" at bounding box center [321, 132] width 88 height 12
click at [0, 0] on input "Arraste o arquivo para cá ou Selecione o Arquivo" at bounding box center [0, 0] width 0 height 0
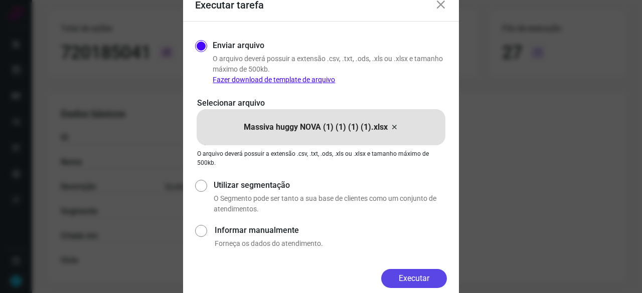
click at [420, 282] on button "Executar" at bounding box center [414, 278] width 66 height 19
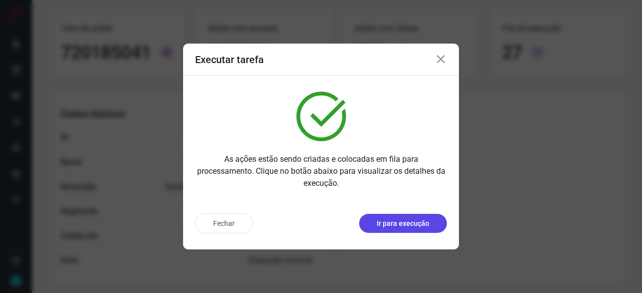
click at [414, 225] on p "Ir para execução" at bounding box center [403, 224] width 53 height 11
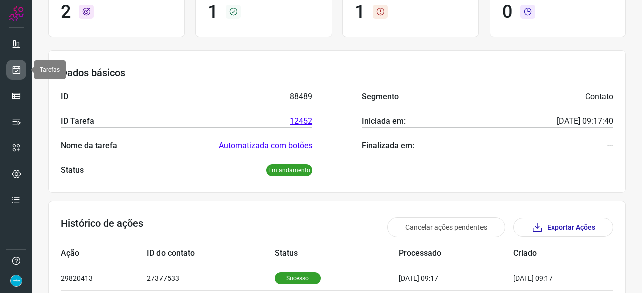
click at [15, 68] on icon at bounding box center [16, 70] width 11 height 10
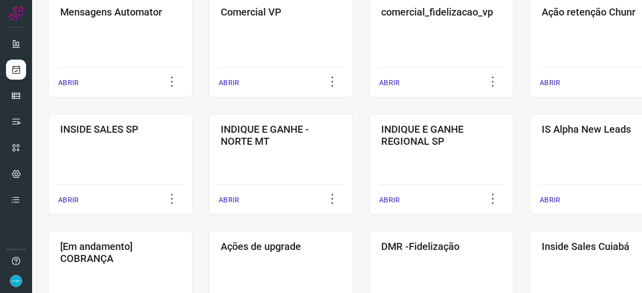
scroll to position [381, 0]
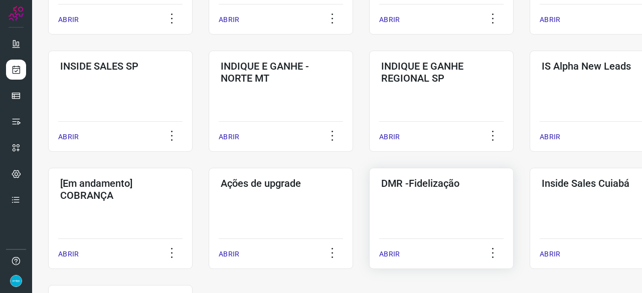
click at [394, 255] on p "ABRIR" at bounding box center [389, 254] width 21 height 11
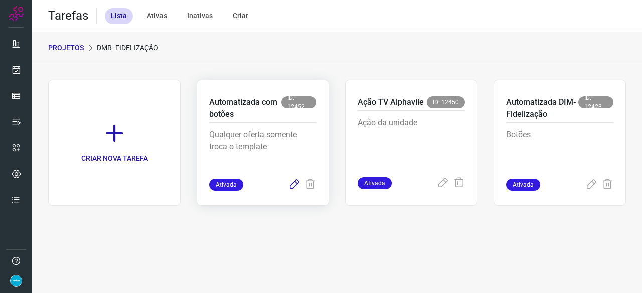
click at [295, 184] on icon at bounding box center [294, 185] width 12 height 12
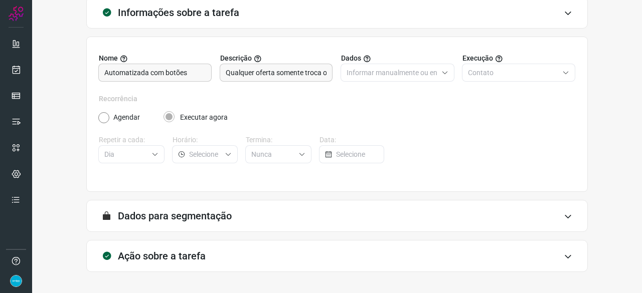
scroll to position [98, 0]
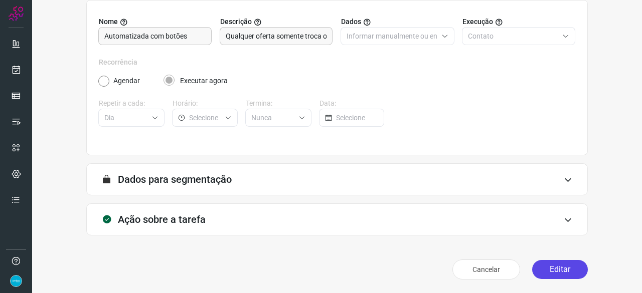
click at [555, 270] on button "Editar" at bounding box center [560, 269] width 56 height 19
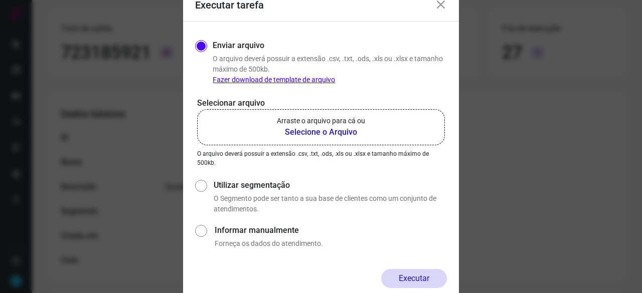
click at [327, 132] on b "Selecione o Arquivo" at bounding box center [321, 132] width 88 height 12
click at [0, 0] on input "Arraste o arquivo para cá ou Selecione o Arquivo" at bounding box center [0, 0] width 0 height 0
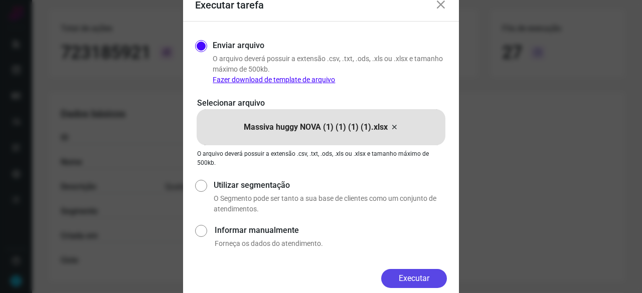
click at [414, 278] on button "Executar" at bounding box center [414, 278] width 66 height 19
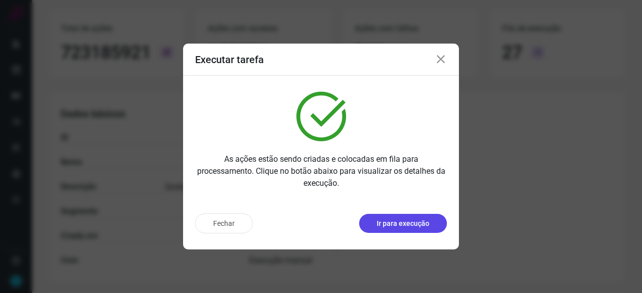
click at [402, 226] on p "Ir para execução" at bounding box center [403, 224] width 53 height 11
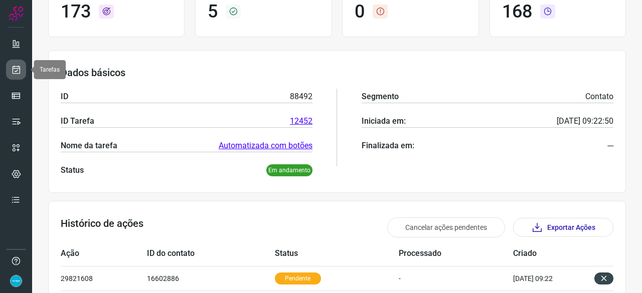
click at [17, 66] on icon at bounding box center [16, 70] width 11 height 10
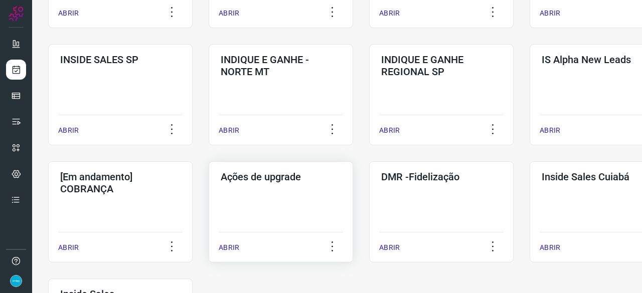
scroll to position [481, 0]
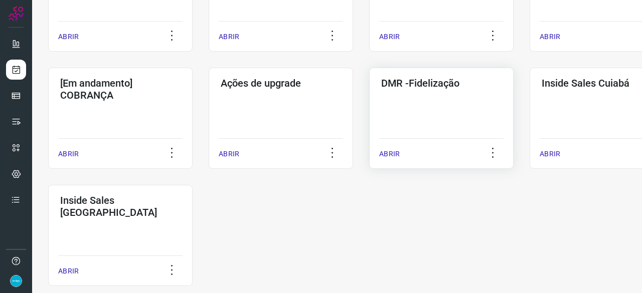
click at [391, 151] on p "ABRIR" at bounding box center [389, 154] width 21 height 11
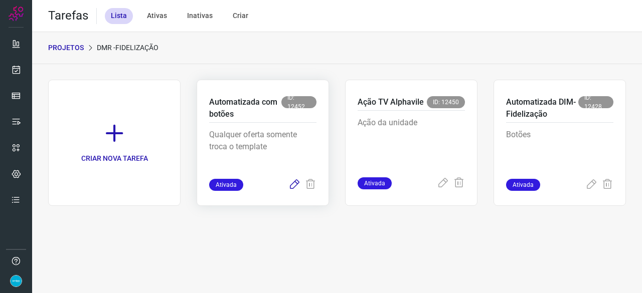
click at [292, 185] on icon at bounding box center [294, 185] width 12 height 12
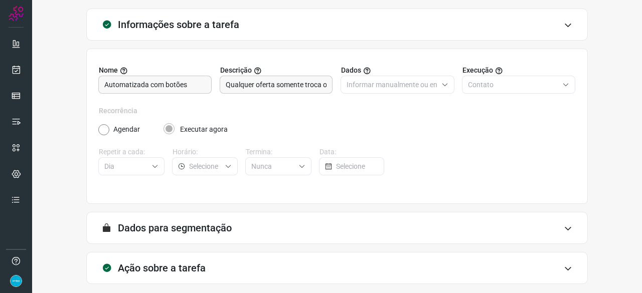
scroll to position [98, 0]
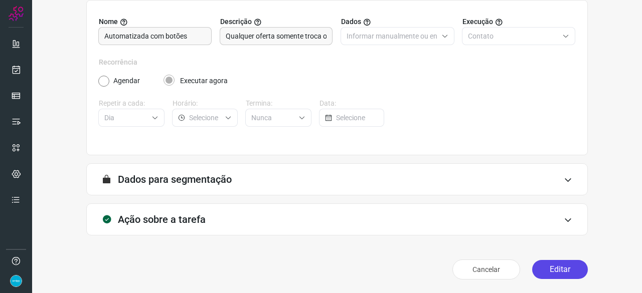
click at [567, 272] on button "Editar" at bounding box center [560, 269] width 56 height 19
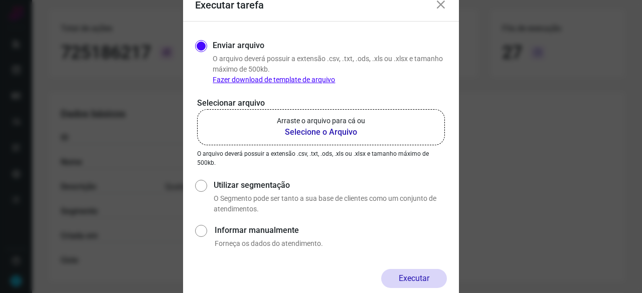
click at [330, 133] on b "Selecione o Arquivo" at bounding box center [321, 132] width 88 height 12
click at [0, 0] on input "Arraste o arquivo para cá ou Selecione o Arquivo" at bounding box center [0, 0] width 0 height 0
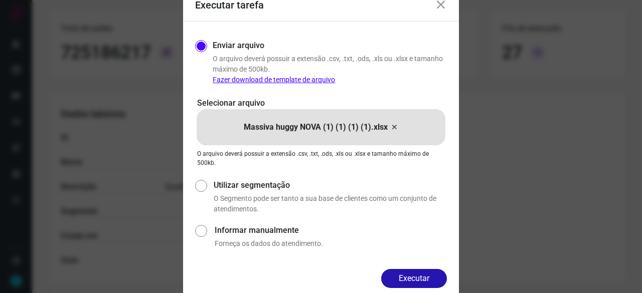
drag, startPoint x: 417, startPoint y: 273, endPoint x: 448, endPoint y: 291, distance: 35.9
click at [418, 273] on button "Executar" at bounding box center [414, 278] width 66 height 19
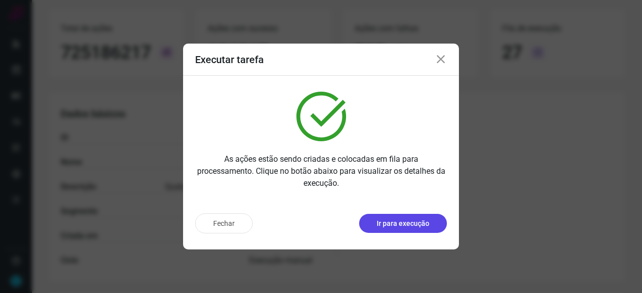
click at [405, 224] on p "Ir para execução" at bounding box center [403, 224] width 53 height 11
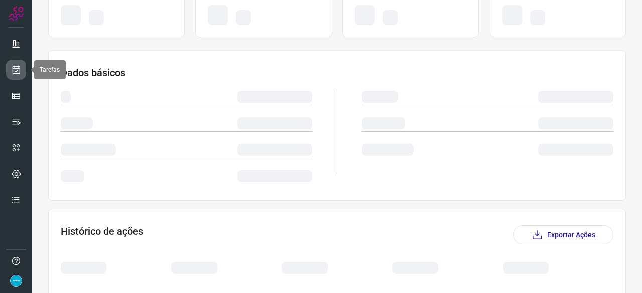
click at [16, 68] on icon at bounding box center [16, 70] width 11 height 10
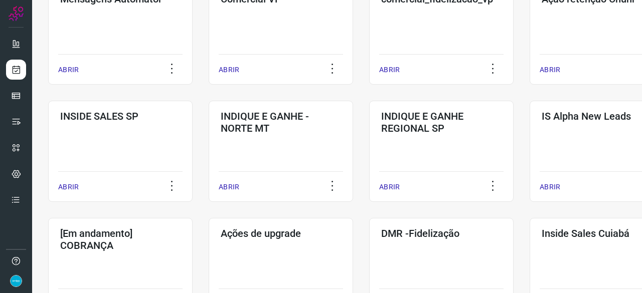
scroll to position [431, 0]
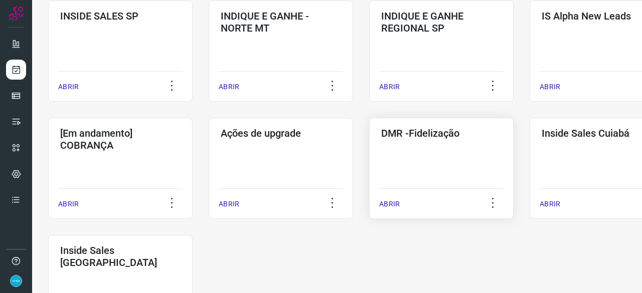
click at [391, 200] on p "ABRIR" at bounding box center [389, 204] width 21 height 11
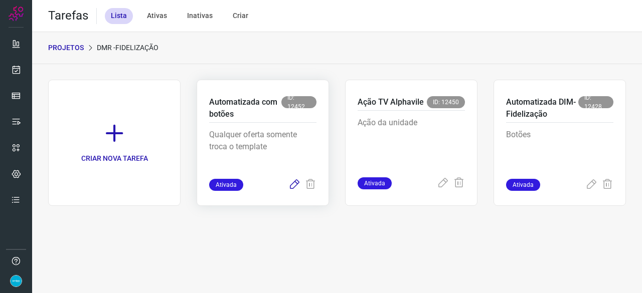
click at [295, 184] on icon at bounding box center [294, 185] width 12 height 12
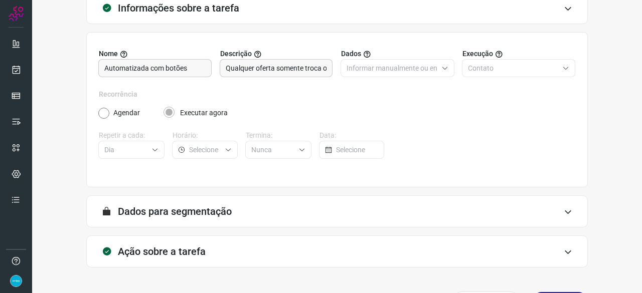
scroll to position [98, 0]
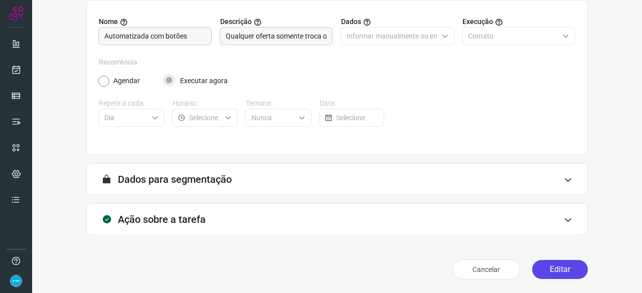
click at [558, 268] on button "Editar" at bounding box center [560, 269] width 56 height 19
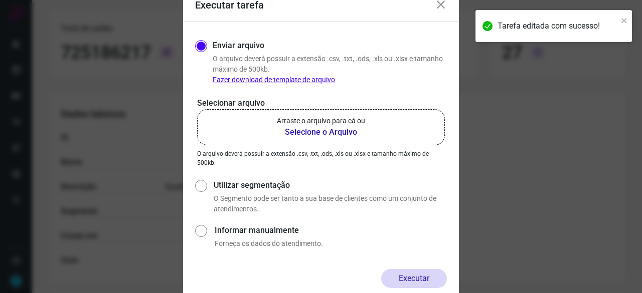
click at [297, 132] on b "Selecione o Arquivo" at bounding box center [321, 132] width 88 height 12
click at [0, 0] on input "Arraste o arquivo para cá ou Selecione o Arquivo" at bounding box center [0, 0] width 0 height 0
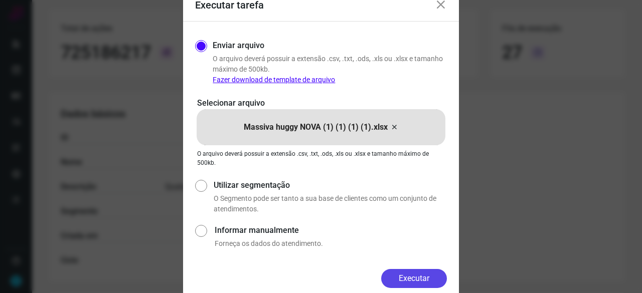
click at [435, 273] on button "Executar" at bounding box center [414, 278] width 66 height 19
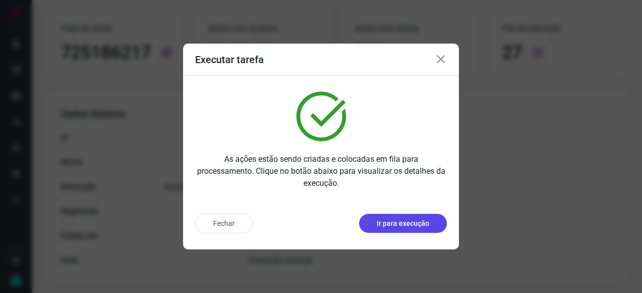
click at [384, 226] on p "Ir para execução" at bounding box center [403, 224] width 53 height 11
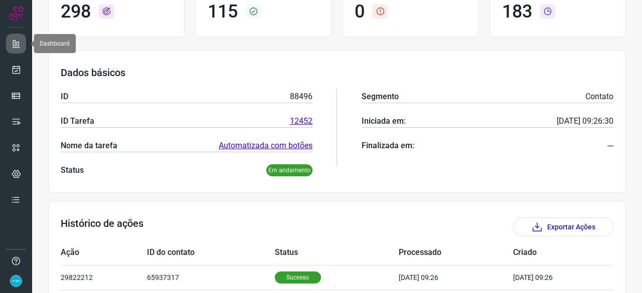
click at [21, 40] on link at bounding box center [16, 44] width 20 height 20
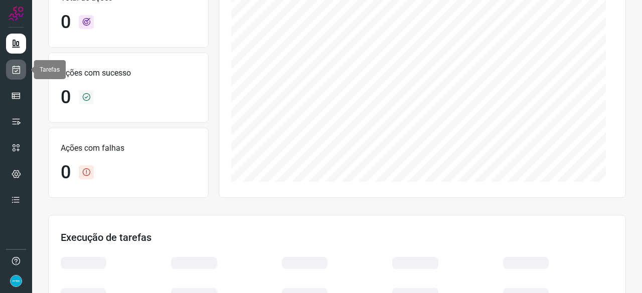
click at [22, 67] on link at bounding box center [16, 70] width 20 height 20
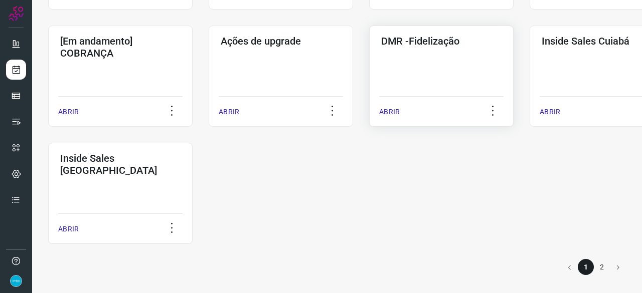
click at [390, 112] on p "ABRIR" at bounding box center [389, 112] width 21 height 11
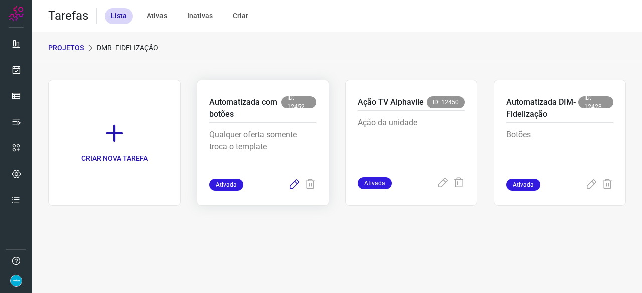
click at [295, 182] on icon at bounding box center [294, 185] width 12 height 12
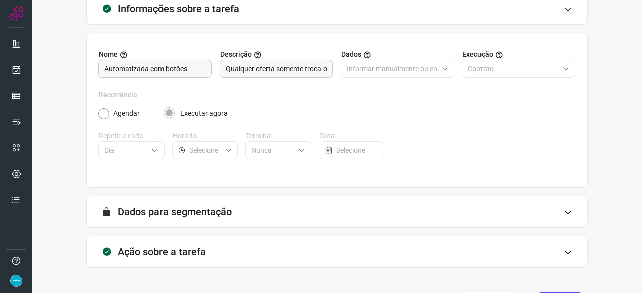
scroll to position [98, 0]
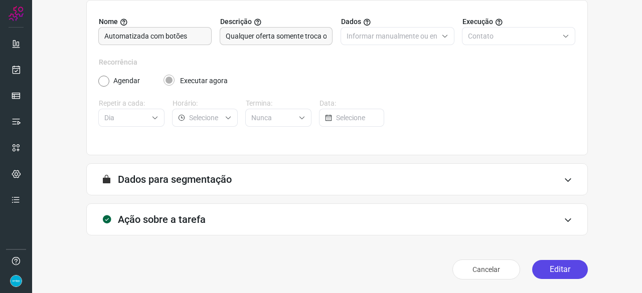
click at [572, 269] on button "Editar" at bounding box center [560, 269] width 56 height 19
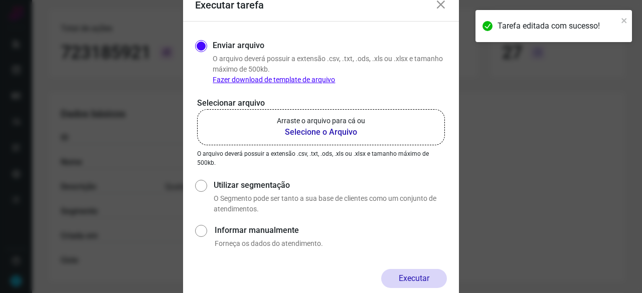
click at [294, 129] on b "Selecione o Arquivo" at bounding box center [321, 132] width 88 height 12
click at [0, 0] on input "Arraste o arquivo para cá ou Selecione o Arquivo" at bounding box center [0, 0] width 0 height 0
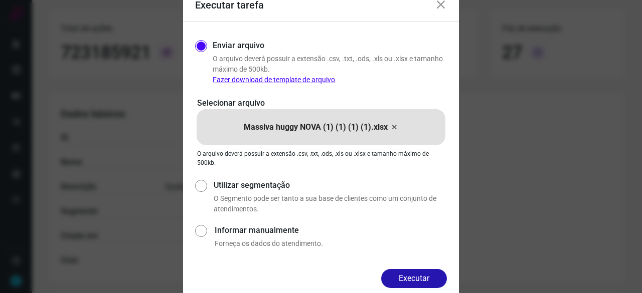
click at [422, 278] on button "Executar" at bounding box center [414, 278] width 66 height 19
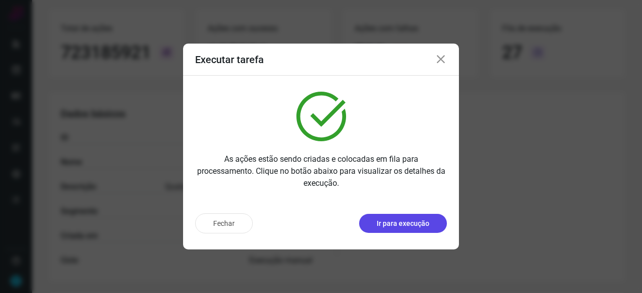
click at [412, 222] on p "Ir para execução" at bounding box center [403, 224] width 53 height 11
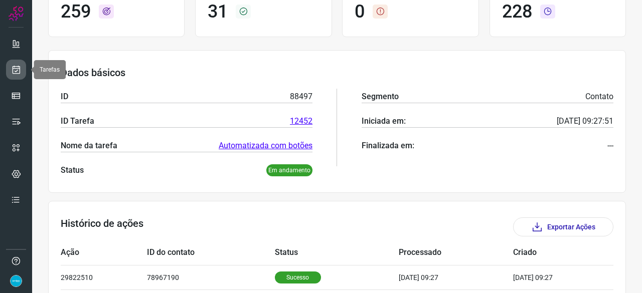
click at [19, 64] on link at bounding box center [16, 70] width 20 height 20
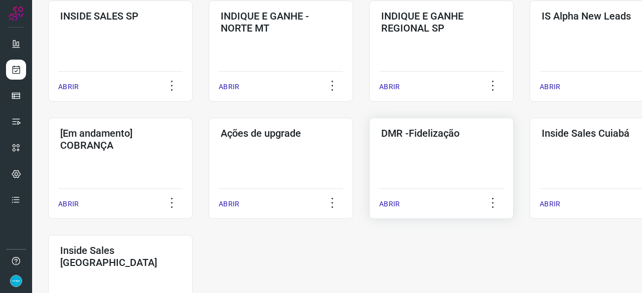
click at [390, 201] on p "ABRIR" at bounding box center [389, 204] width 21 height 11
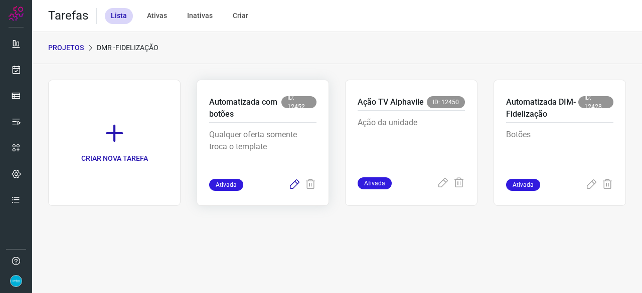
click at [291, 184] on icon at bounding box center [294, 185] width 12 height 12
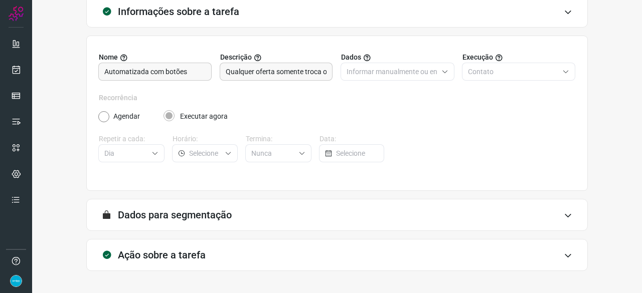
scroll to position [98, 0]
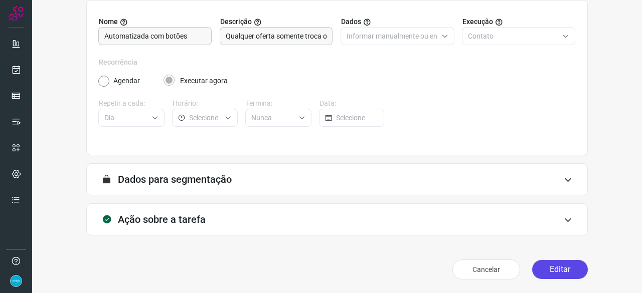
click at [553, 266] on button "Editar" at bounding box center [560, 269] width 56 height 19
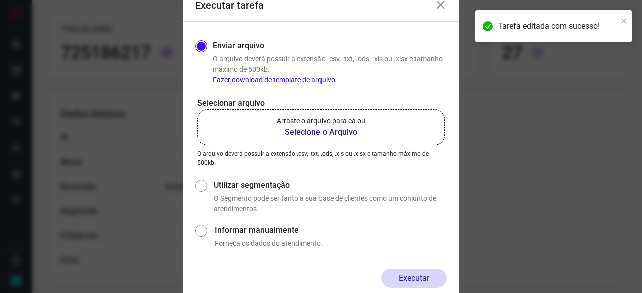
click at [300, 132] on b "Selecione o Arquivo" at bounding box center [321, 132] width 88 height 12
click at [0, 0] on input "Arraste o arquivo para cá ou Selecione o Arquivo" at bounding box center [0, 0] width 0 height 0
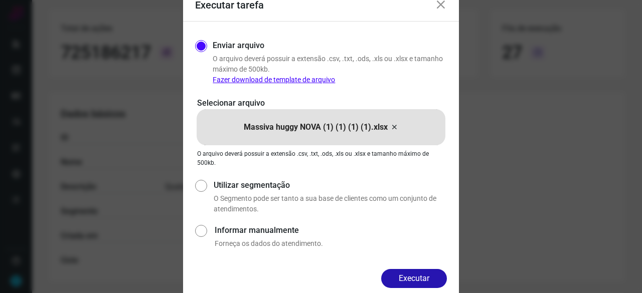
drag, startPoint x: 415, startPoint y: 274, endPoint x: 438, endPoint y: 281, distance: 24.1
click at [415, 274] on button "Executar" at bounding box center [414, 278] width 66 height 19
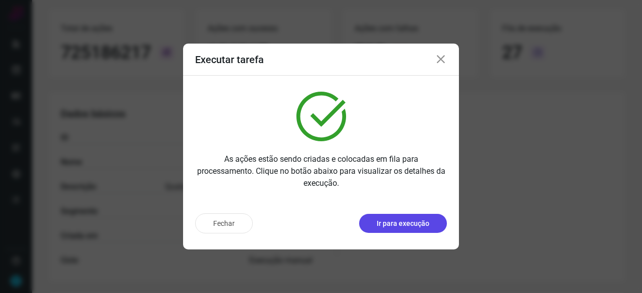
click at [400, 229] on button "Ir para execução" at bounding box center [403, 223] width 88 height 19
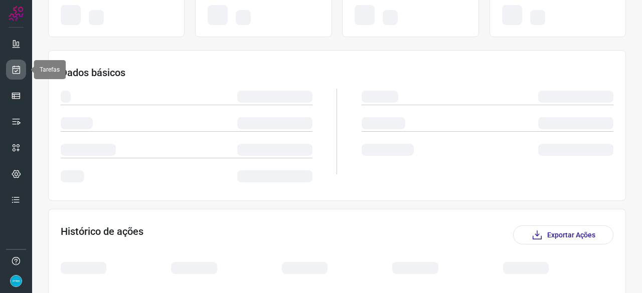
click at [17, 69] on icon at bounding box center [16, 70] width 11 height 10
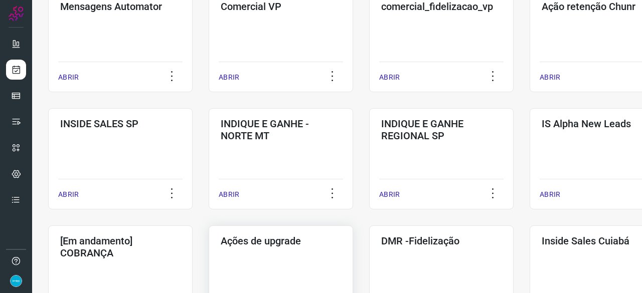
scroll to position [381, 0]
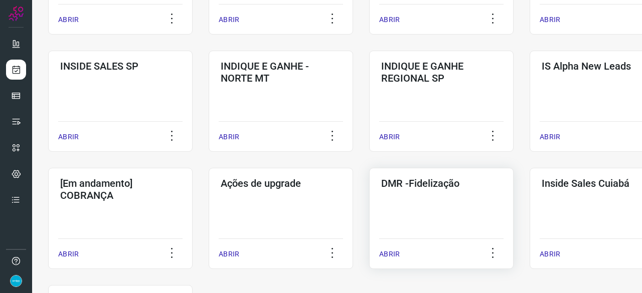
click at [397, 253] on p "ABRIR" at bounding box center [389, 254] width 21 height 11
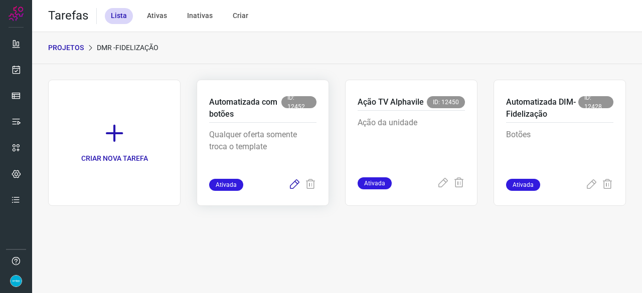
click at [294, 182] on icon at bounding box center [294, 185] width 12 height 12
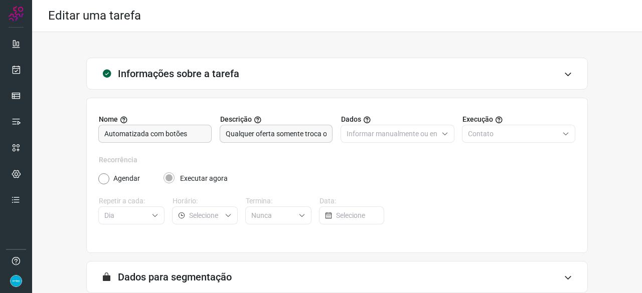
scroll to position [98, 0]
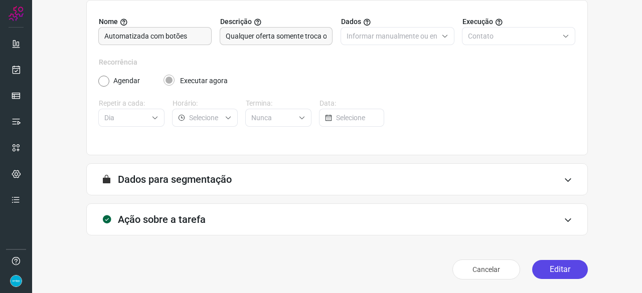
click at [544, 267] on button "Editar" at bounding box center [560, 269] width 56 height 19
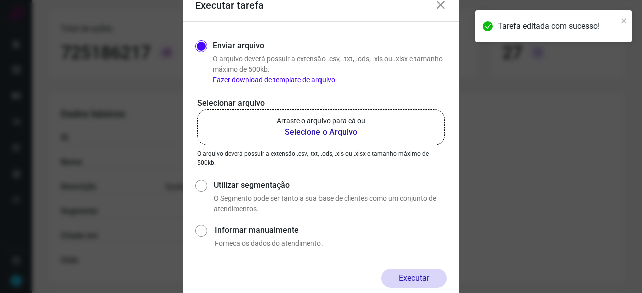
click at [301, 131] on b "Selecione o Arquivo" at bounding box center [321, 132] width 88 height 12
click at [0, 0] on input "Arraste o arquivo para cá ou Selecione o Arquivo" at bounding box center [0, 0] width 0 height 0
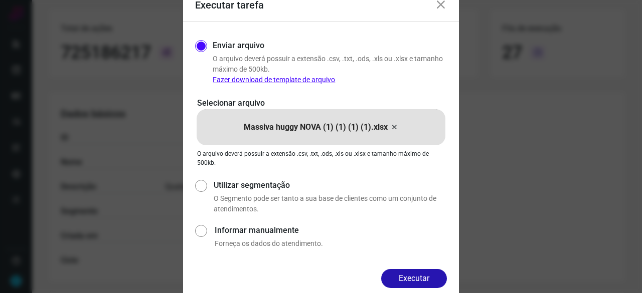
click at [414, 279] on button "Executar" at bounding box center [414, 278] width 66 height 19
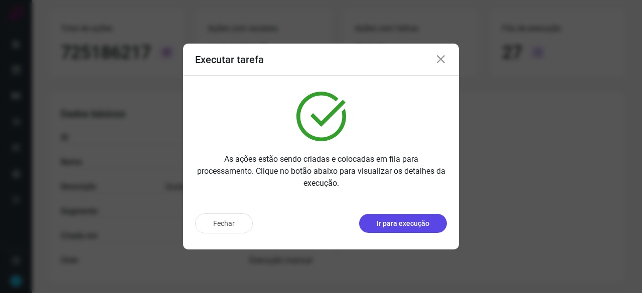
click at [392, 219] on p "Ir para execução" at bounding box center [403, 224] width 53 height 11
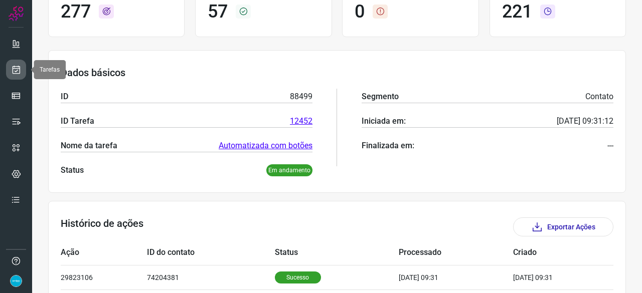
click at [14, 65] on icon at bounding box center [16, 70] width 11 height 10
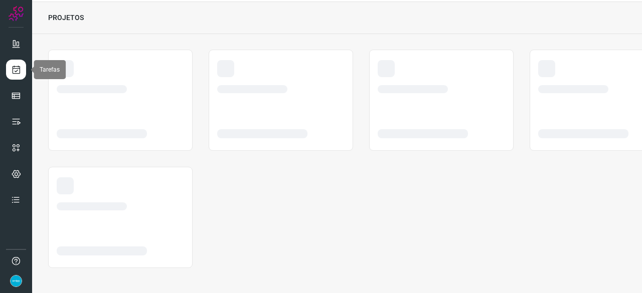
scroll to position [30, 0]
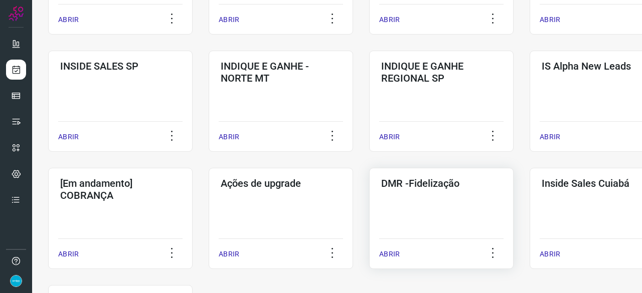
click at [393, 251] on p "ABRIR" at bounding box center [389, 254] width 21 height 11
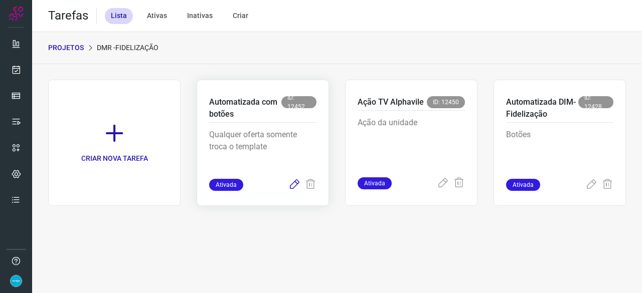
click at [291, 183] on icon at bounding box center [294, 185] width 12 height 12
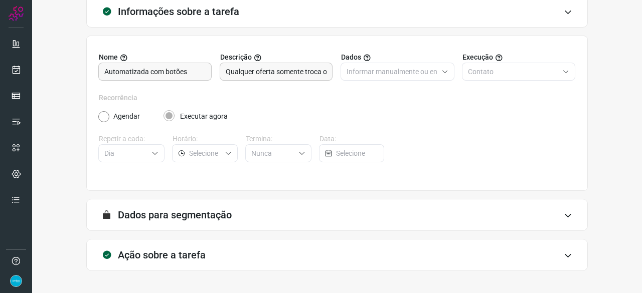
scroll to position [98, 0]
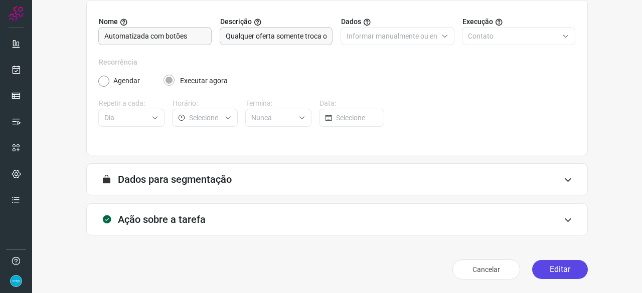
click at [553, 272] on button "Editar" at bounding box center [560, 269] width 56 height 19
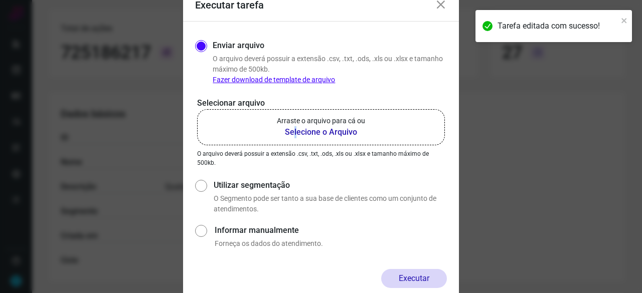
click at [295, 133] on b "Selecione o Arquivo" at bounding box center [321, 132] width 88 height 12
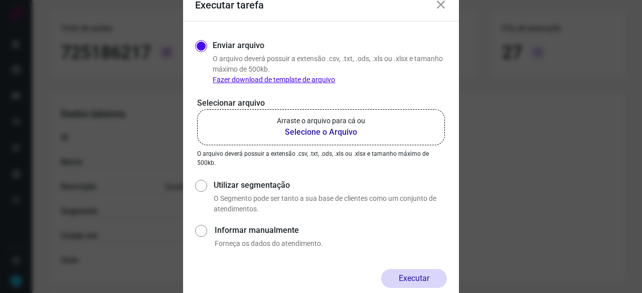
click at [306, 131] on b "Selecione o Arquivo" at bounding box center [321, 132] width 88 height 12
click at [0, 0] on input "Arraste o arquivo para cá ou Selecione o Arquivo" at bounding box center [0, 0] width 0 height 0
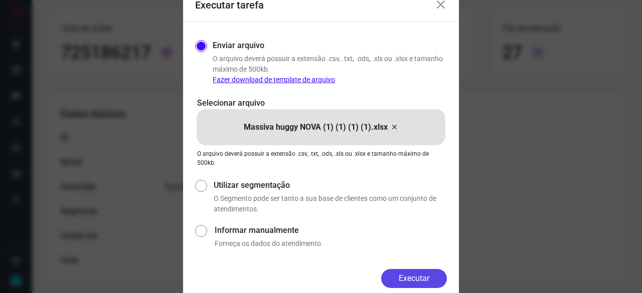
click at [416, 271] on button "Executar" at bounding box center [414, 278] width 66 height 19
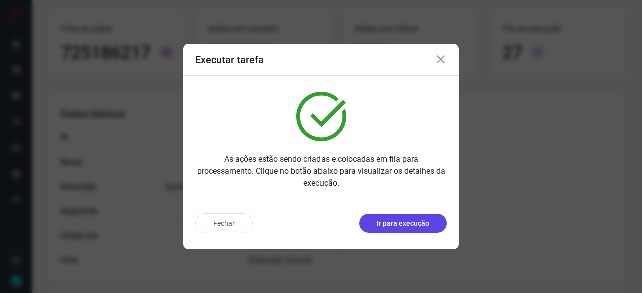
click at [395, 220] on p "Ir para execução" at bounding box center [403, 224] width 53 height 11
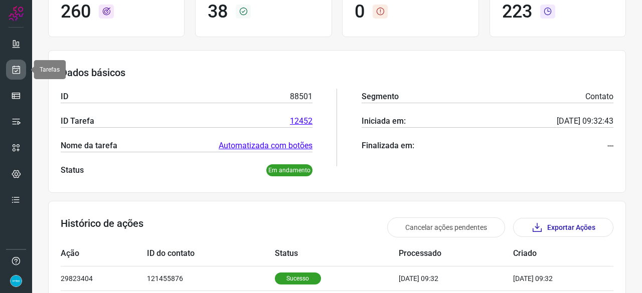
click at [14, 66] on icon at bounding box center [16, 70] width 11 height 10
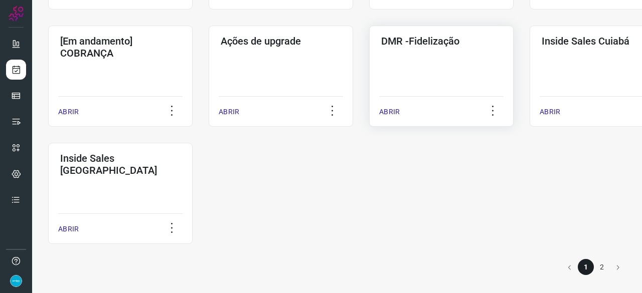
click at [388, 114] on p "ABRIR" at bounding box center [389, 112] width 21 height 11
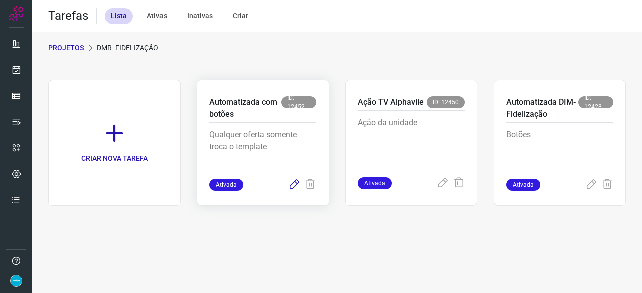
click at [294, 184] on icon at bounding box center [294, 185] width 12 height 12
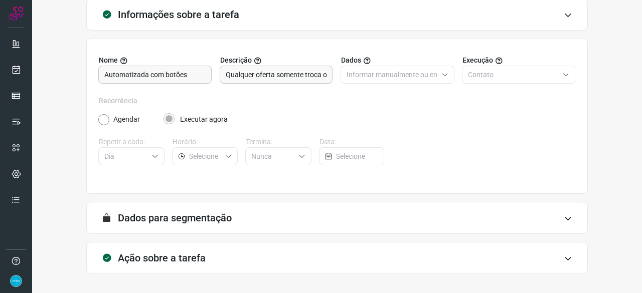
scroll to position [98, 0]
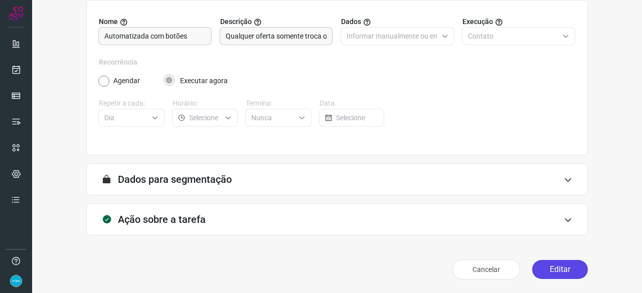
click at [554, 267] on button "Editar" at bounding box center [560, 269] width 56 height 19
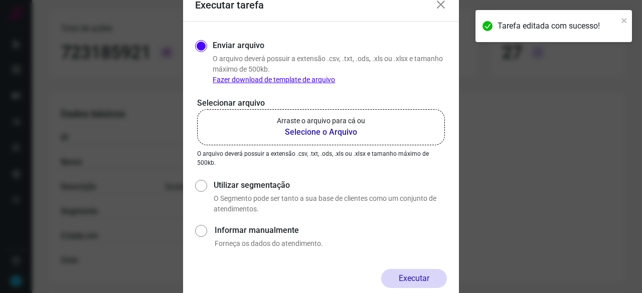
click at [297, 132] on b "Selecione o Arquivo" at bounding box center [321, 132] width 88 height 12
click at [0, 0] on input "Arraste o arquivo para cá ou Selecione o Arquivo" at bounding box center [0, 0] width 0 height 0
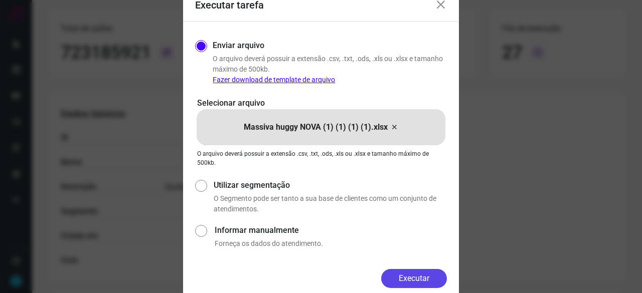
click at [432, 275] on button "Executar" at bounding box center [414, 278] width 66 height 19
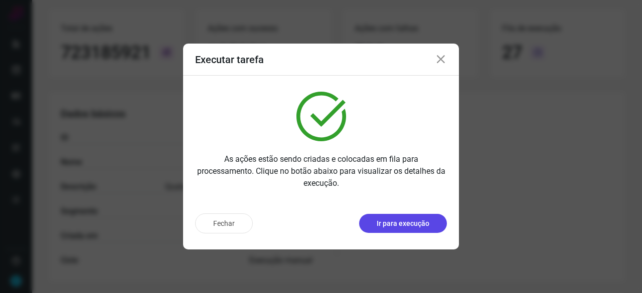
click at [411, 226] on p "Ir para execução" at bounding box center [403, 224] width 53 height 11
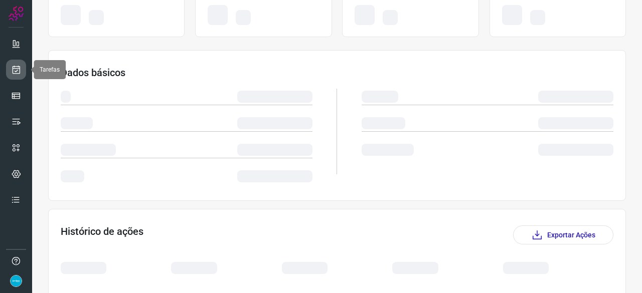
click at [20, 67] on icon at bounding box center [16, 70] width 11 height 10
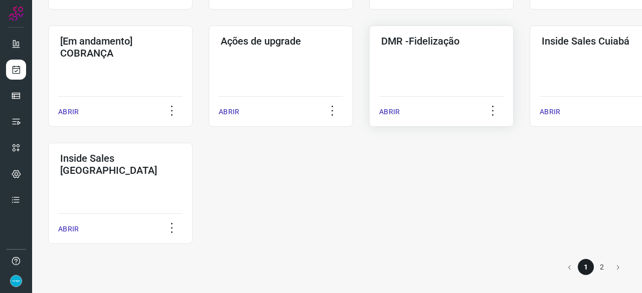
click at [384, 112] on p "ABRIR" at bounding box center [389, 112] width 21 height 11
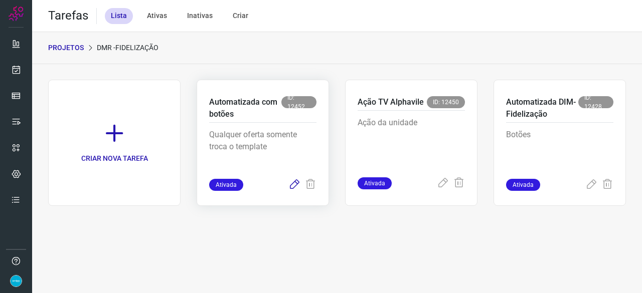
click at [294, 185] on icon at bounding box center [294, 185] width 12 height 12
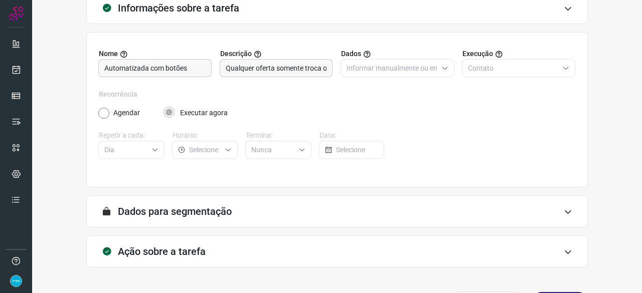
scroll to position [98, 0]
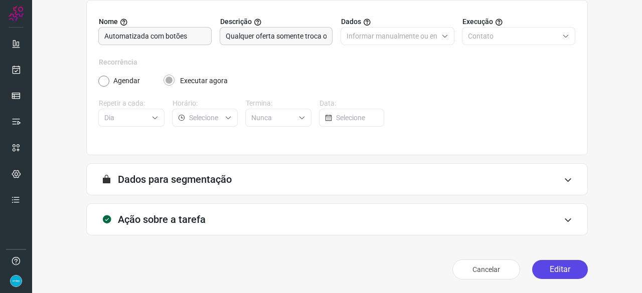
click at [563, 270] on button "Editar" at bounding box center [560, 269] width 56 height 19
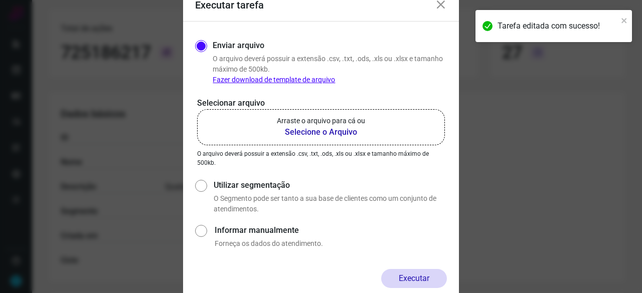
click at [317, 133] on b "Selecione o Arquivo" at bounding box center [321, 132] width 88 height 12
click at [0, 0] on input "Arraste o arquivo para cá ou Selecione o Arquivo" at bounding box center [0, 0] width 0 height 0
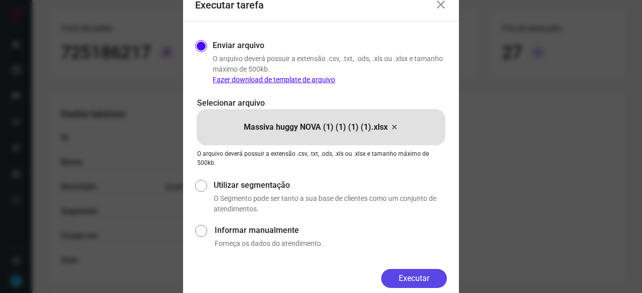
click at [428, 278] on button "Executar" at bounding box center [414, 278] width 66 height 19
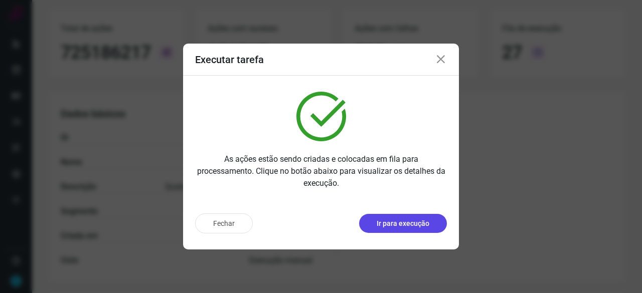
click at [397, 226] on p "Ir para execução" at bounding box center [403, 224] width 53 height 11
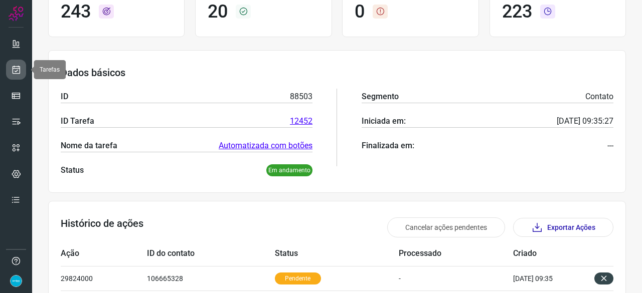
click at [16, 67] on icon at bounding box center [16, 70] width 11 height 10
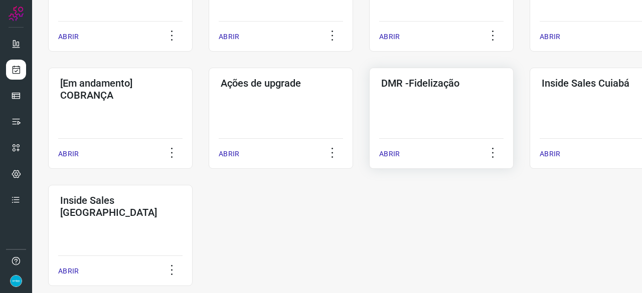
click at [389, 150] on p "ABRIR" at bounding box center [389, 154] width 21 height 11
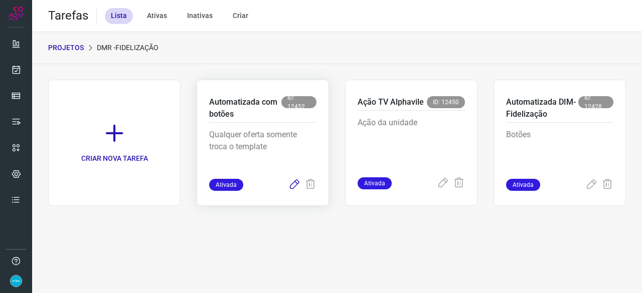
click at [293, 183] on icon at bounding box center [294, 185] width 12 height 12
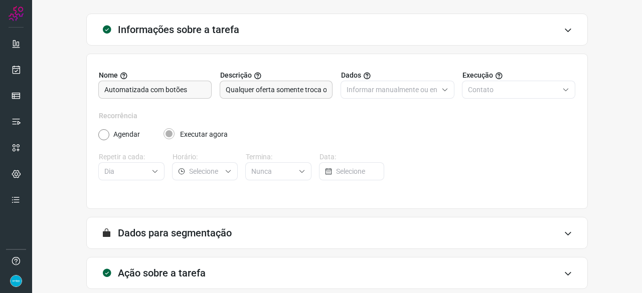
scroll to position [98, 0]
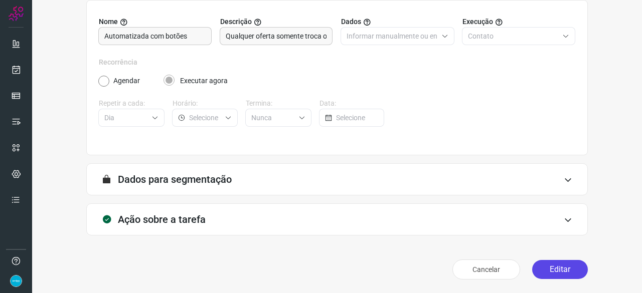
click at [563, 266] on button "Editar" at bounding box center [560, 269] width 56 height 19
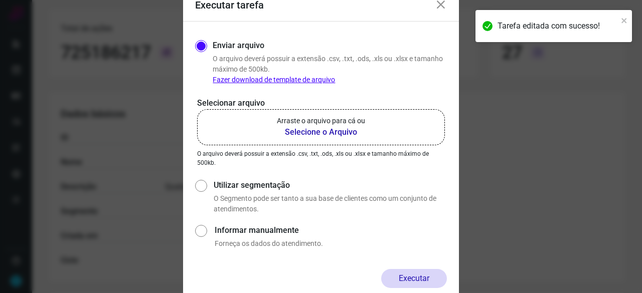
click at [319, 133] on b "Selecione o Arquivo" at bounding box center [321, 132] width 88 height 12
click at [0, 0] on input "Arraste o arquivo para cá ou Selecione o Arquivo" at bounding box center [0, 0] width 0 height 0
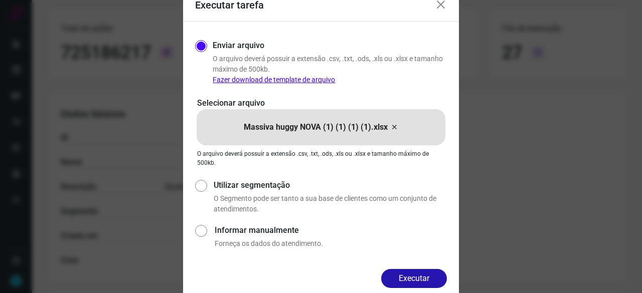
click at [413, 279] on button "Executar" at bounding box center [414, 278] width 66 height 19
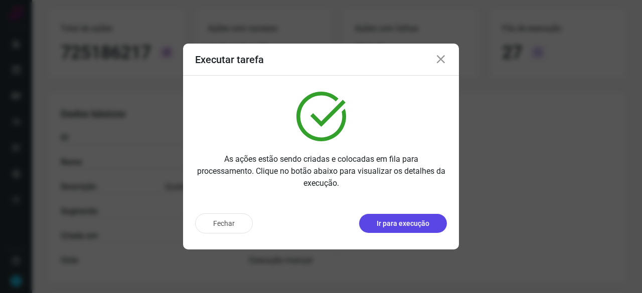
click at [410, 224] on p "Ir para execução" at bounding box center [403, 224] width 53 height 11
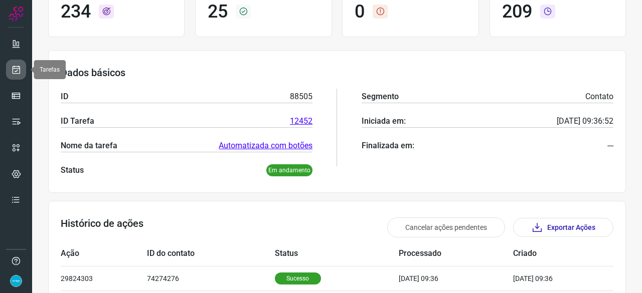
click at [11, 71] on icon at bounding box center [16, 70] width 11 height 10
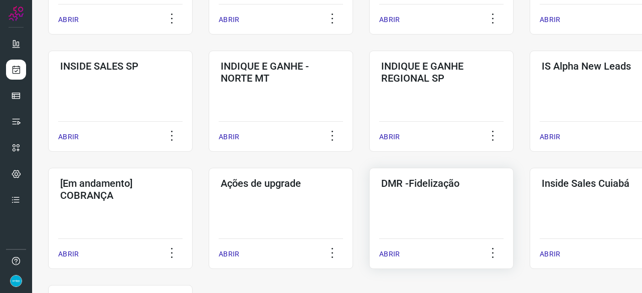
click at [392, 252] on p "ABRIR" at bounding box center [389, 254] width 21 height 11
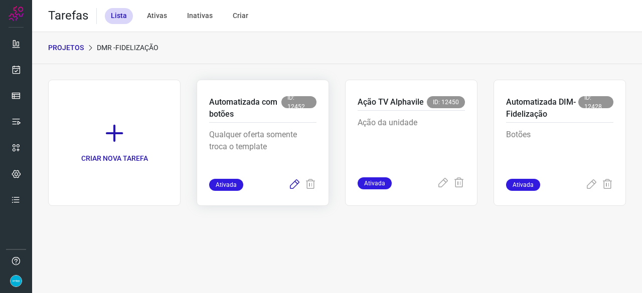
click at [295, 183] on icon at bounding box center [294, 185] width 12 height 12
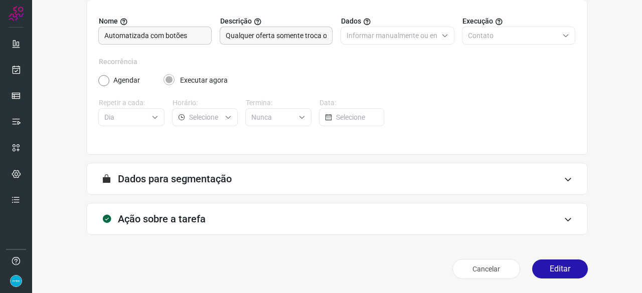
scroll to position [98, 0]
click at [552, 268] on button "Editar" at bounding box center [560, 269] width 56 height 19
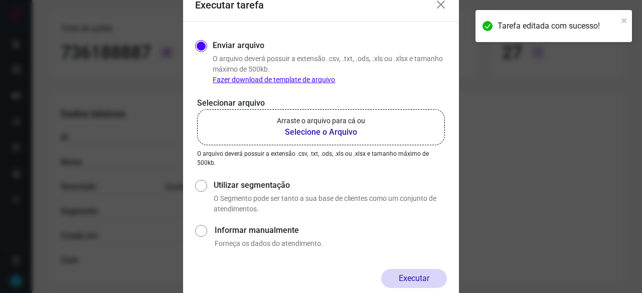
click at [315, 133] on b "Selecione o Arquivo" at bounding box center [321, 132] width 88 height 12
click at [0, 0] on input "Arraste o arquivo para cá ou Selecione o Arquivo" at bounding box center [0, 0] width 0 height 0
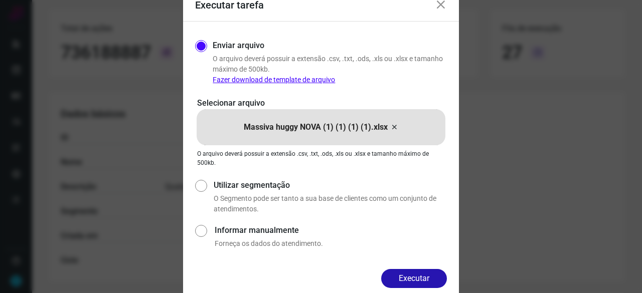
click at [409, 273] on button "Executar" at bounding box center [414, 278] width 66 height 19
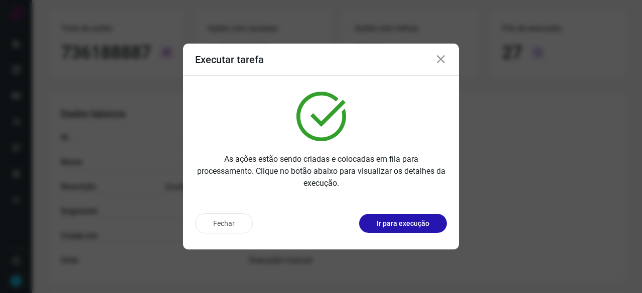
click at [399, 222] on p "Ir para execução" at bounding box center [403, 224] width 53 height 11
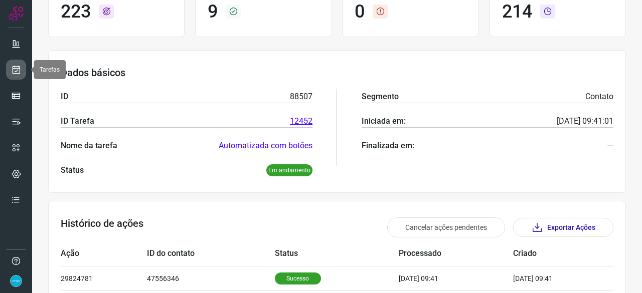
click at [20, 67] on icon at bounding box center [16, 70] width 11 height 10
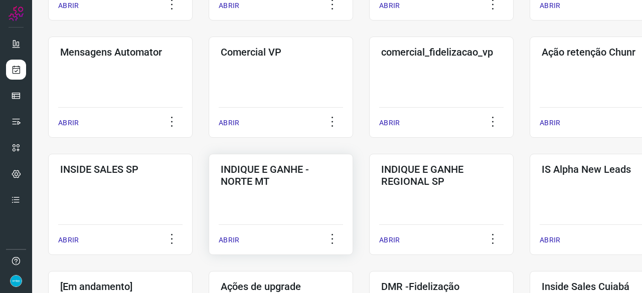
scroll to position [381, 0]
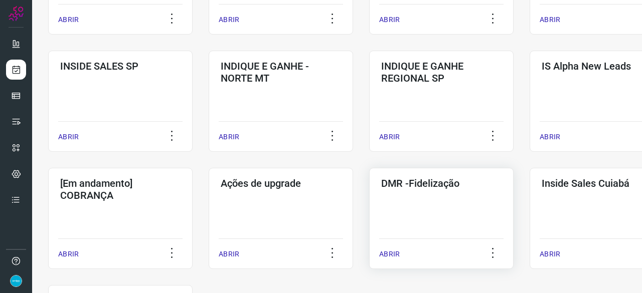
click at [391, 250] on p "ABRIR" at bounding box center [389, 254] width 21 height 11
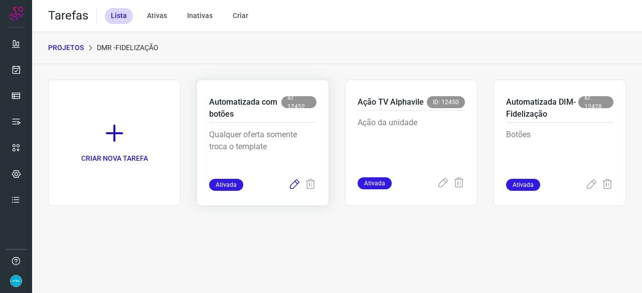
click at [293, 184] on icon at bounding box center [294, 185] width 12 height 12
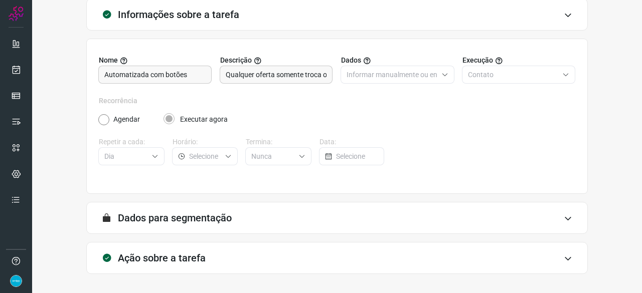
scroll to position [98, 0]
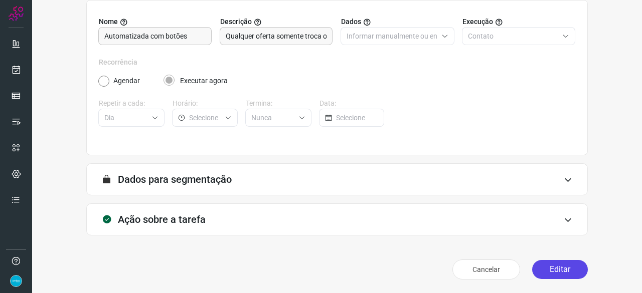
click at [554, 269] on button "Editar" at bounding box center [560, 269] width 56 height 19
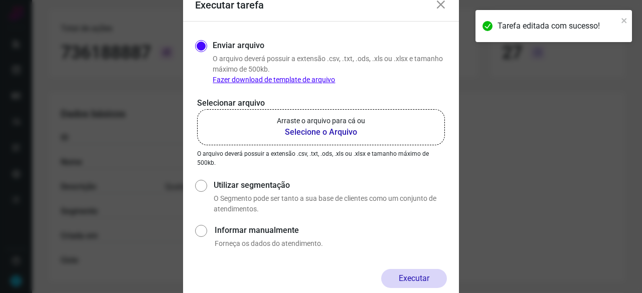
click at [304, 132] on b "Selecione o Arquivo" at bounding box center [321, 132] width 88 height 12
click at [0, 0] on input "Arraste o arquivo para cá ou Selecione o Arquivo" at bounding box center [0, 0] width 0 height 0
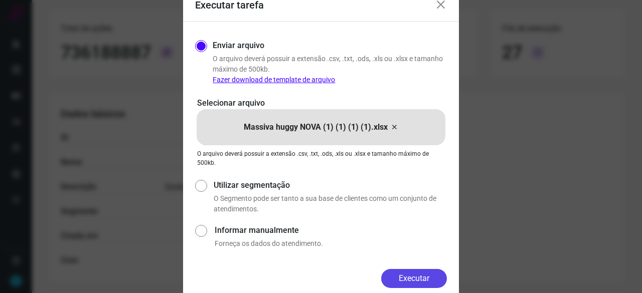
click at [434, 281] on button "Executar" at bounding box center [414, 278] width 66 height 19
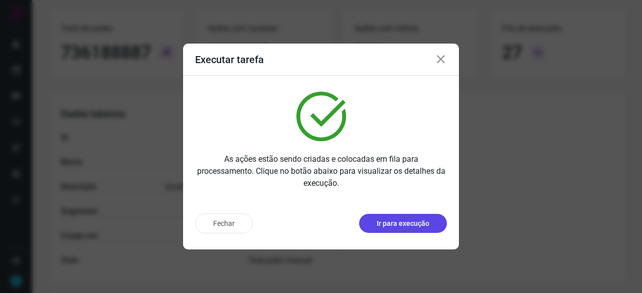
click at [401, 225] on p "Ir para execução" at bounding box center [403, 224] width 53 height 11
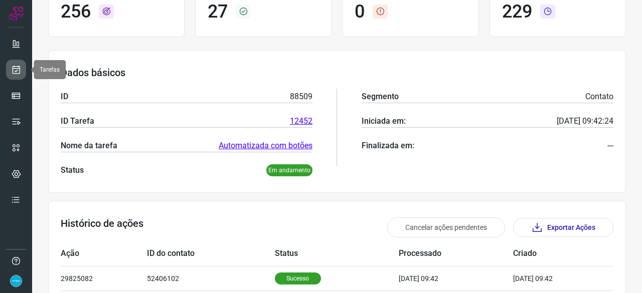
click at [13, 68] on icon at bounding box center [16, 70] width 11 height 10
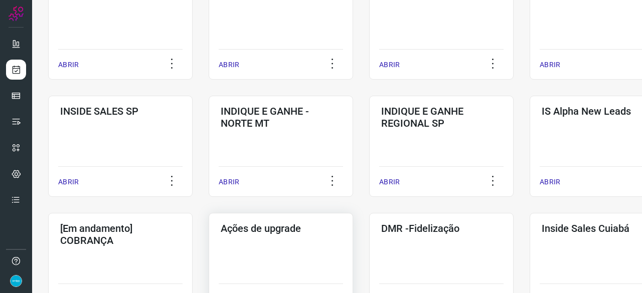
scroll to position [381, 0]
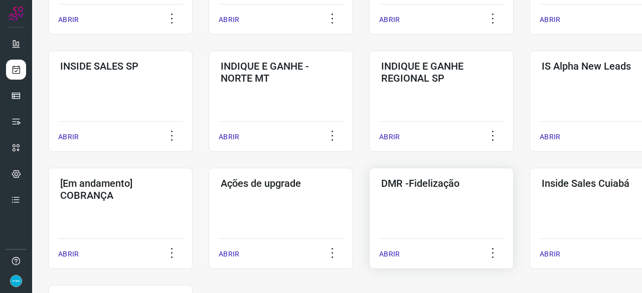
click at [393, 250] on p "ABRIR" at bounding box center [389, 254] width 21 height 11
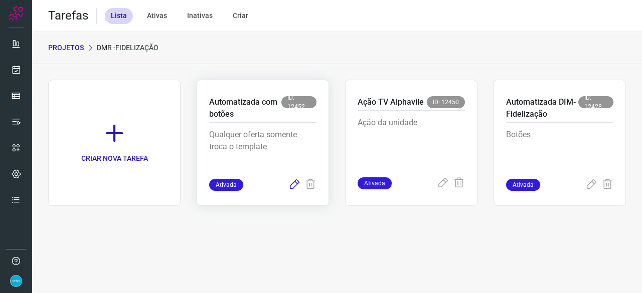
click at [293, 186] on icon at bounding box center [294, 185] width 12 height 12
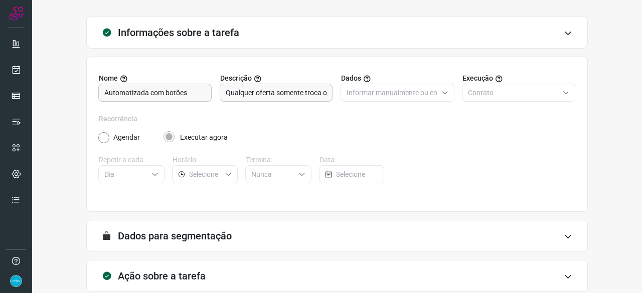
scroll to position [98, 0]
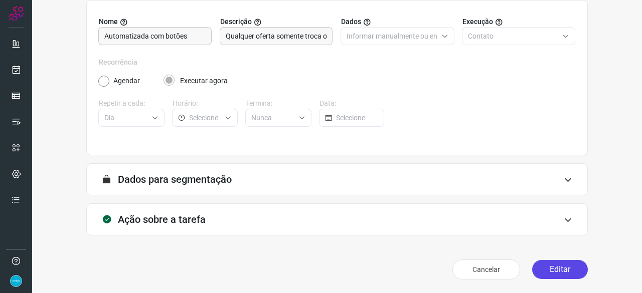
click at [556, 271] on button "Editar" at bounding box center [560, 269] width 56 height 19
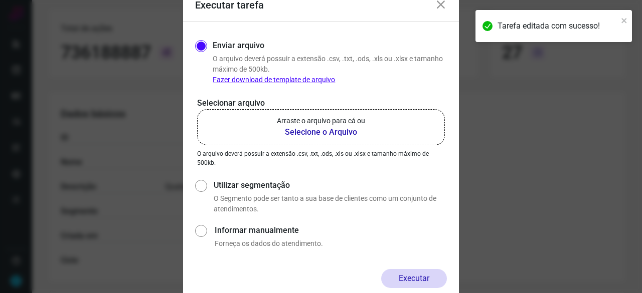
click at [333, 134] on b "Selecione o Arquivo" at bounding box center [321, 132] width 88 height 12
click at [0, 0] on input "Arraste o arquivo para cá ou Selecione o Arquivo" at bounding box center [0, 0] width 0 height 0
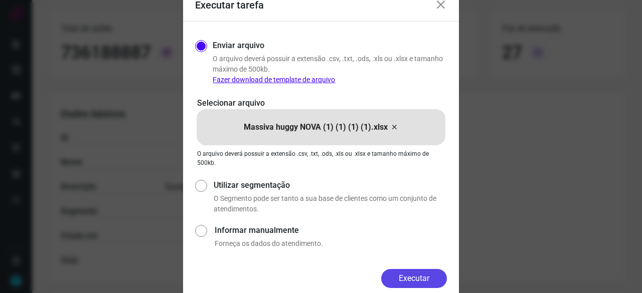
click at [417, 274] on button "Executar" at bounding box center [414, 278] width 66 height 19
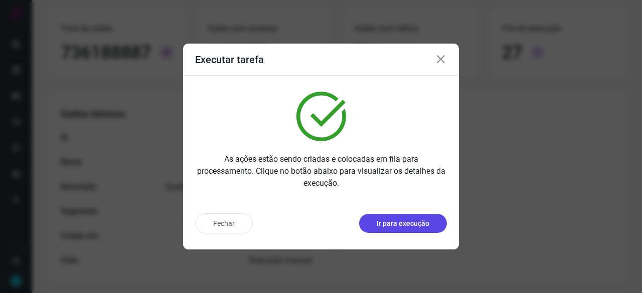
click at [409, 223] on p "Ir para execução" at bounding box center [403, 224] width 53 height 11
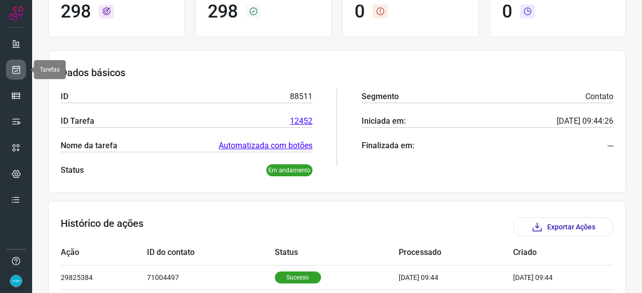
click at [18, 72] on icon at bounding box center [16, 70] width 11 height 10
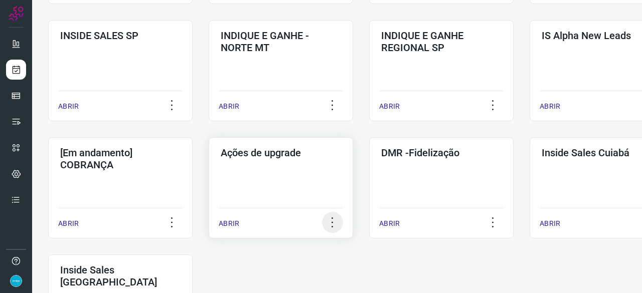
scroll to position [481, 0]
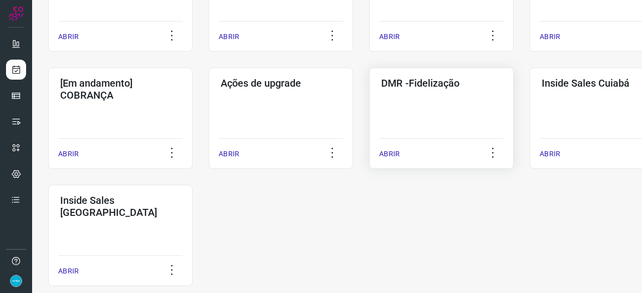
click at [385, 154] on p "ABRIR" at bounding box center [389, 154] width 21 height 11
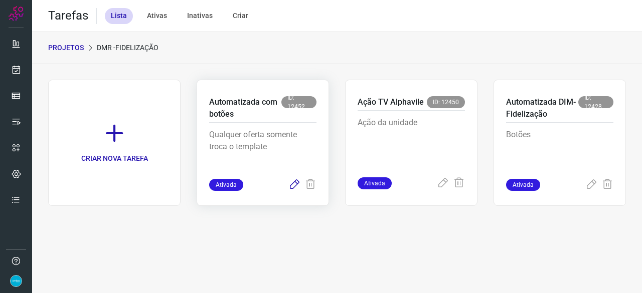
click at [292, 184] on icon at bounding box center [294, 185] width 12 height 12
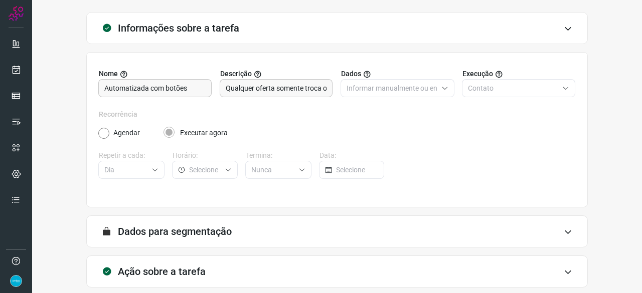
scroll to position [98, 0]
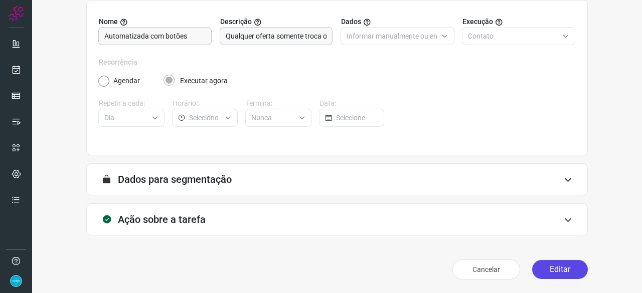
click at [546, 270] on button "Editar" at bounding box center [560, 269] width 56 height 19
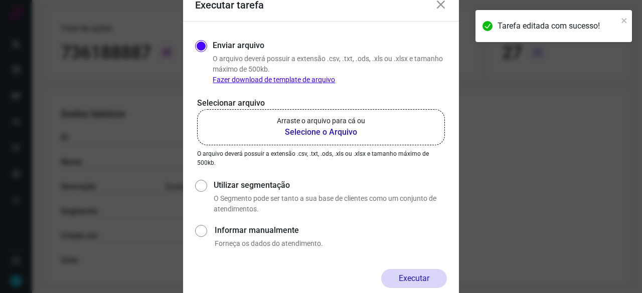
click at [304, 132] on b "Selecione o Arquivo" at bounding box center [321, 132] width 88 height 12
click at [0, 0] on input "Arraste o arquivo para cá ou Selecione o Arquivo" at bounding box center [0, 0] width 0 height 0
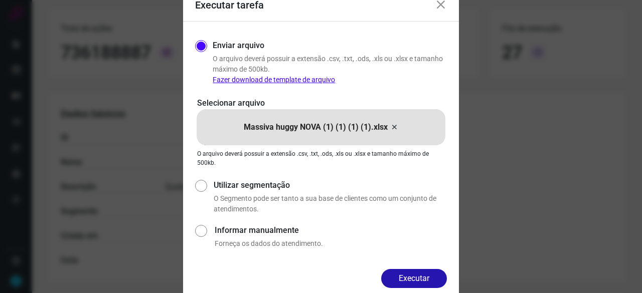
drag, startPoint x: 430, startPoint y: 280, endPoint x: 441, endPoint y: 285, distance: 12.1
click at [431, 281] on button "Executar" at bounding box center [414, 278] width 66 height 19
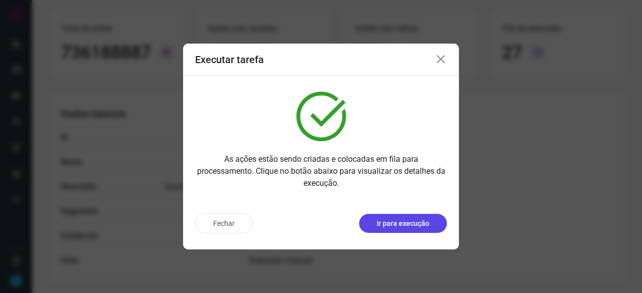
click at [398, 222] on p "Ir para execução" at bounding box center [403, 224] width 53 height 11
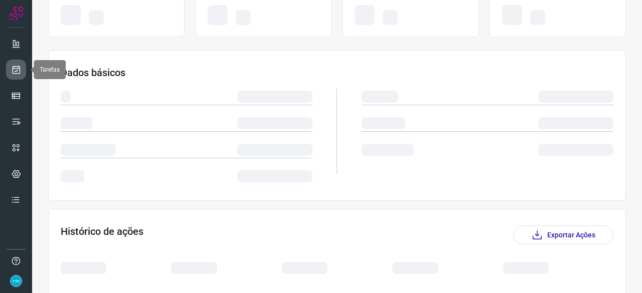
click at [18, 66] on icon at bounding box center [16, 70] width 11 height 10
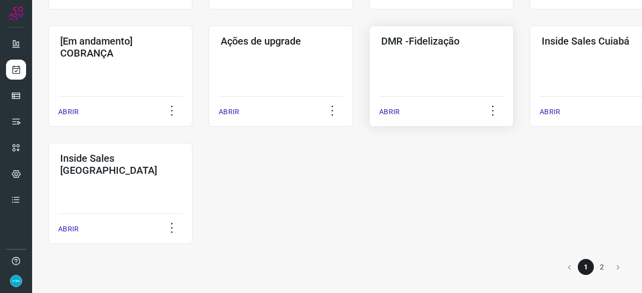
click at [383, 107] on p "ABRIR" at bounding box center [389, 112] width 21 height 11
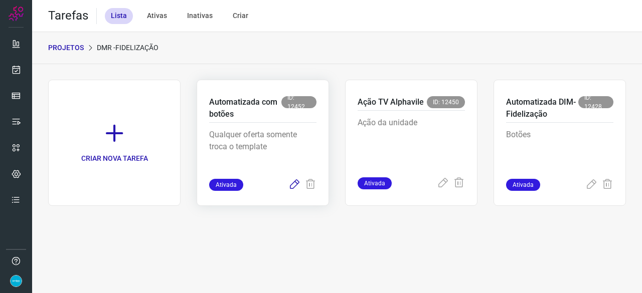
click at [293, 182] on icon at bounding box center [294, 185] width 12 height 12
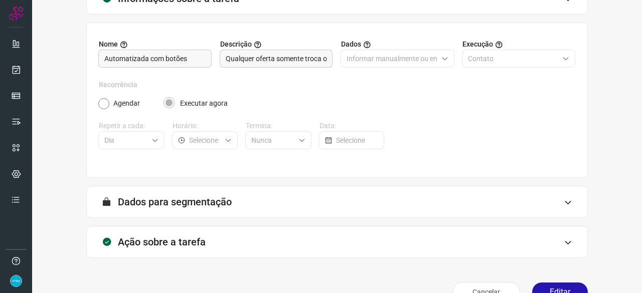
scroll to position [98, 0]
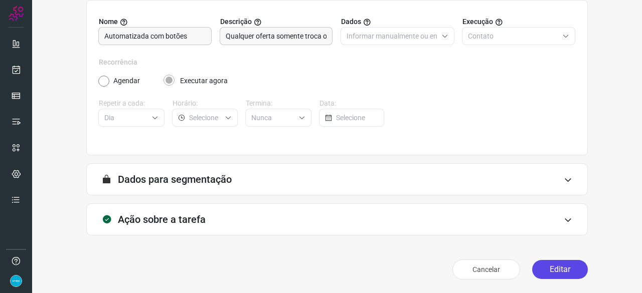
click at [562, 273] on button "Editar" at bounding box center [560, 269] width 56 height 19
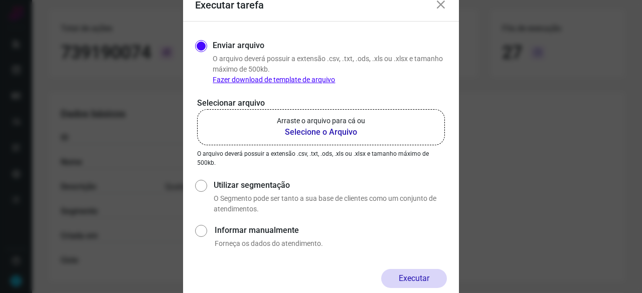
click at [312, 133] on b "Selecione o Arquivo" at bounding box center [321, 132] width 88 height 12
click at [0, 0] on input "Arraste o arquivo para cá ou Selecione o Arquivo" at bounding box center [0, 0] width 0 height 0
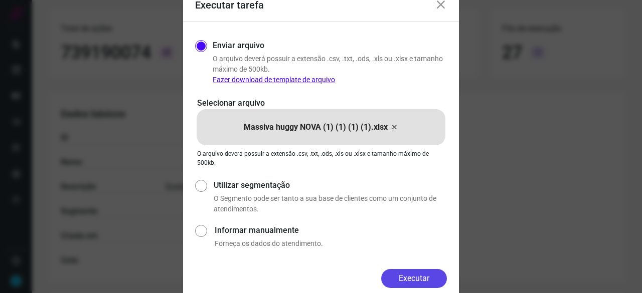
drag, startPoint x: 438, startPoint y: 277, endPoint x: 460, endPoint y: 291, distance: 25.7
click at [438, 277] on button "Executar" at bounding box center [414, 278] width 66 height 19
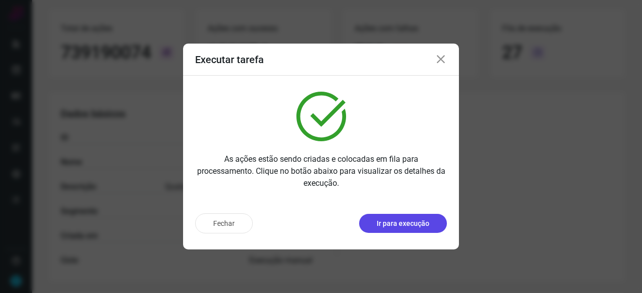
click at [403, 220] on p "Ir para execução" at bounding box center [403, 224] width 53 height 11
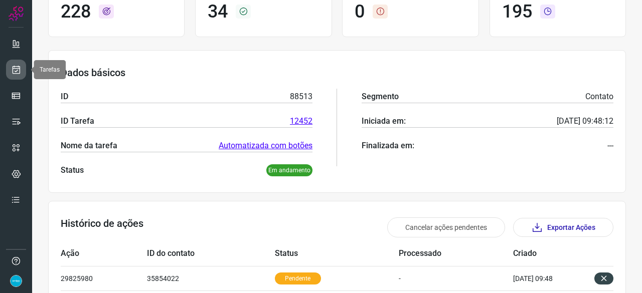
click at [15, 65] on icon at bounding box center [16, 70] width 11 height 10
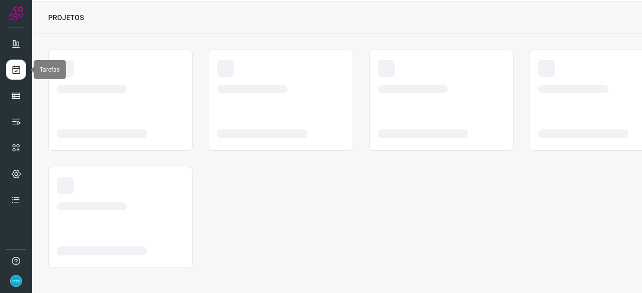
scroll to position [30, 0]
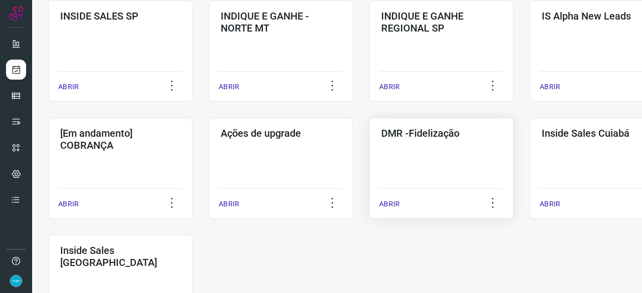
click at [390, 199] on p "ABRIR" at bounding box center [389, 204] width 21 height 11
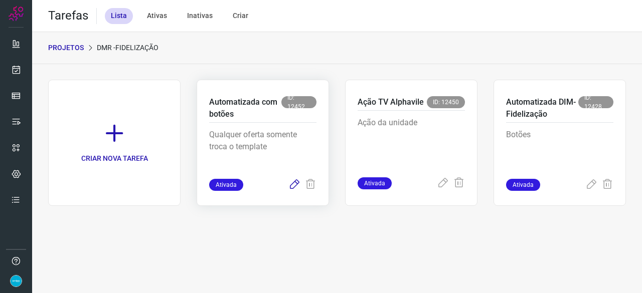
click at [296, 184] on icon at bounding box center [294, 185] width 12 height 12
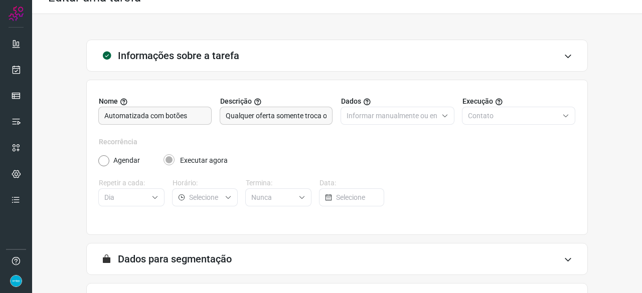
scroll to position [98, 0]
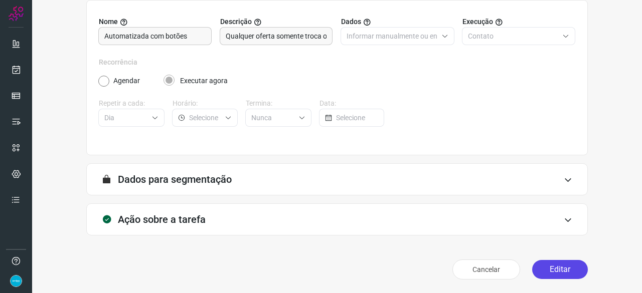
click at [545, 268] on button "Editar" at bounding box center [560, 269] width 56 height 19
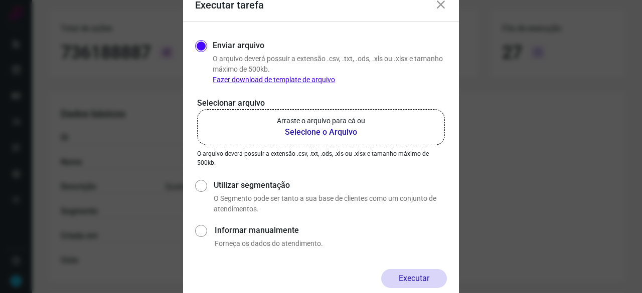
click at [315, 129] on b "Selecione o Arquivo" at bounding box center [321, 132] width 88 height 12
click at [0, 0] on input "Arraste o arquivo para cá ou Selecione o Arquivo" at bounding box center [0, 0] width 0 height 0
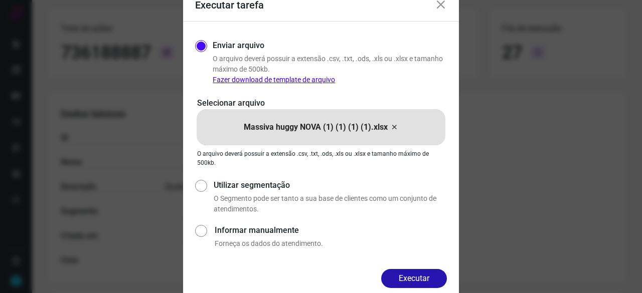
click at [417, 276] on button "Executar" at bounding box center [414, 278] width 66 height 19
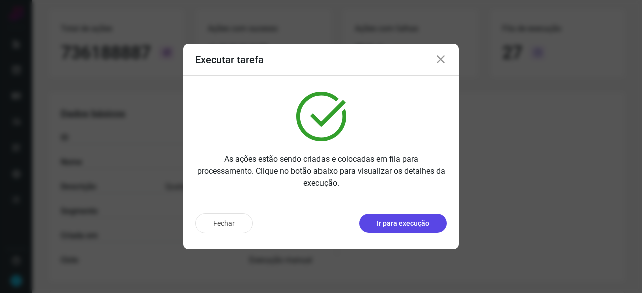
click at [398, 226] on p "Ir para execução" at bounding box center [403, 224] width 53 height 11
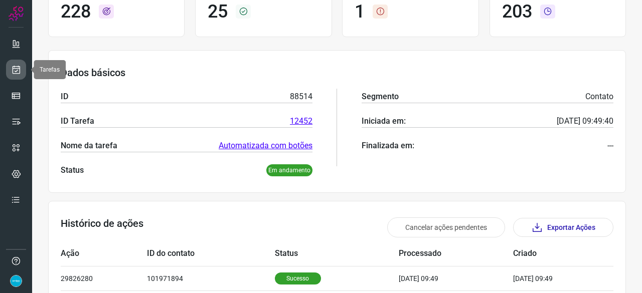
click at [18, 69] on icon at bounding box center [16, 70] width 11 height 10
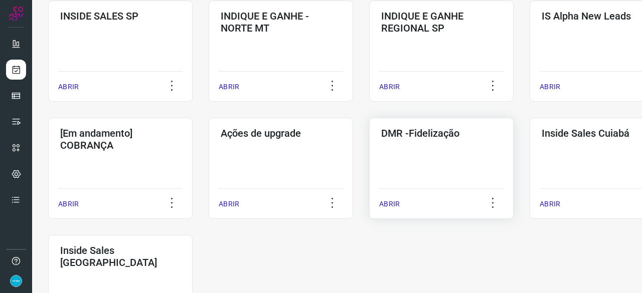
click at [383, 207] on p "ABRIR" at bounding box center [389, 204] width 21 height 11
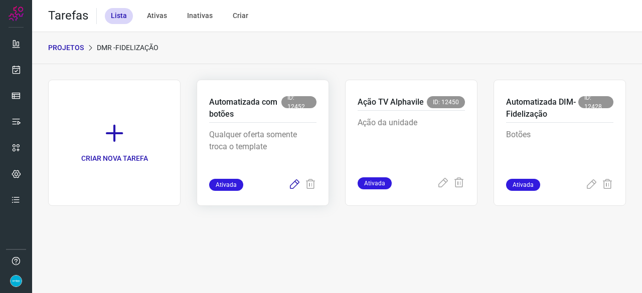
click at [293, 181] on icon at bounding box center [294, 185] width 12 height 12
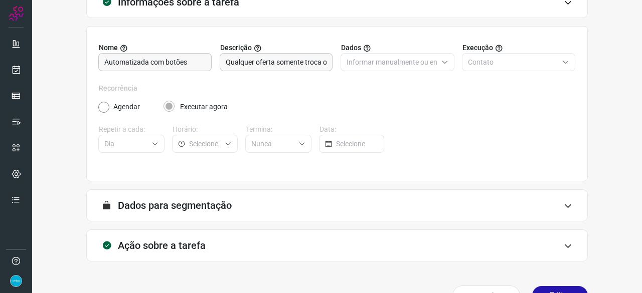
scroll to position [98, 0]
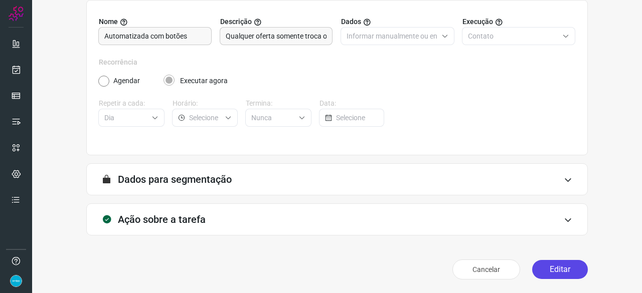
click at [552, 268] on button "Editar" at bounding box center [560, 269] width 56 height 19
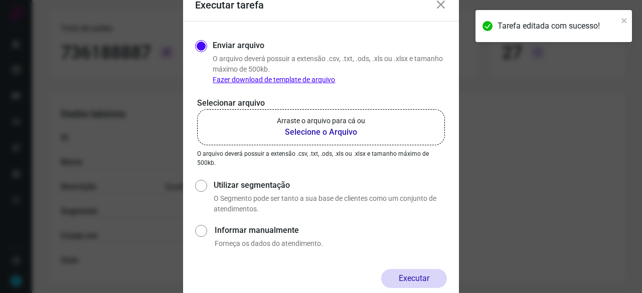
click at [305, 132] on b "Selecione o Arquivo" at bounding box center [321, 132] width 88 height 12
click at [0, 0] on input "Arraste o arquivo para cá ou Selecione o Arquivo" at bounding box center [0, 0] width 0 height 0
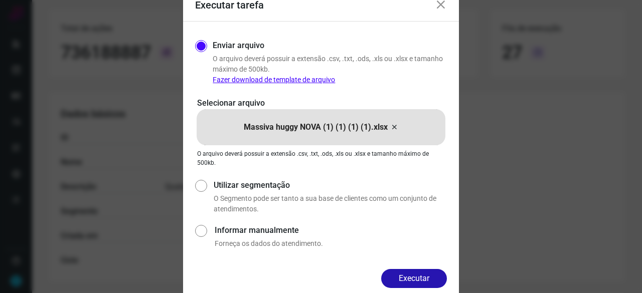
drag, startPoint x: 435, startPoint y: 277, endPoint x: 443, endPoint y: 280, distance: 8.4
click at [438, 277] on button "Executar" at bounding box center [414, 278] width 66 height 19
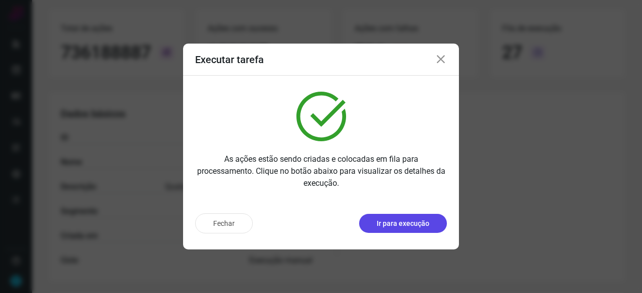
click at [388, 222] on p "Ir para execução" at bounding box center [403, 224] width 53 height 11
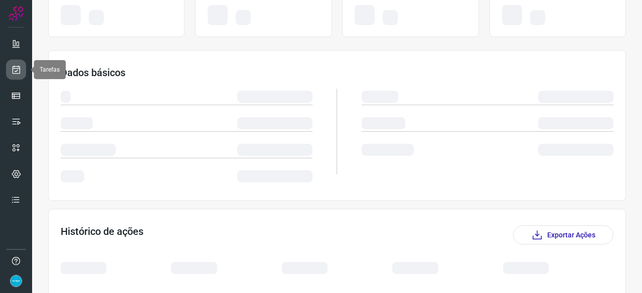
click at [14, 64] on link at bounding box center [16, 70] width 20 height 20
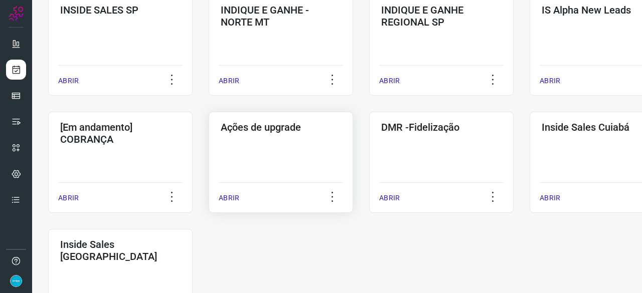
scroll to position [481, 0]
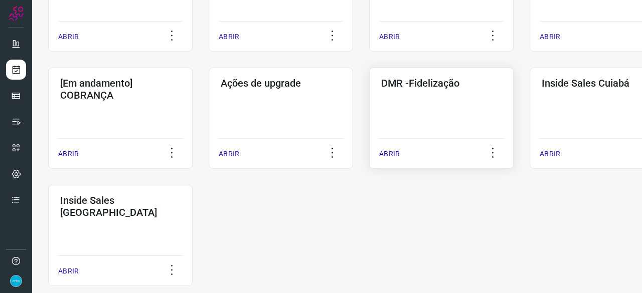
click at [396, 155] on p "ABRIR" at bounding box center [389, 154] width 21 height 11
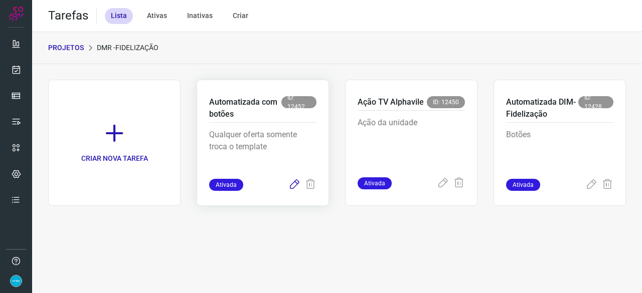
click at [296, 181] on icon at bounding box center [294, 185] width 12 height 12
